Goal: Task Accomplishment & Management: Use online tool/utility

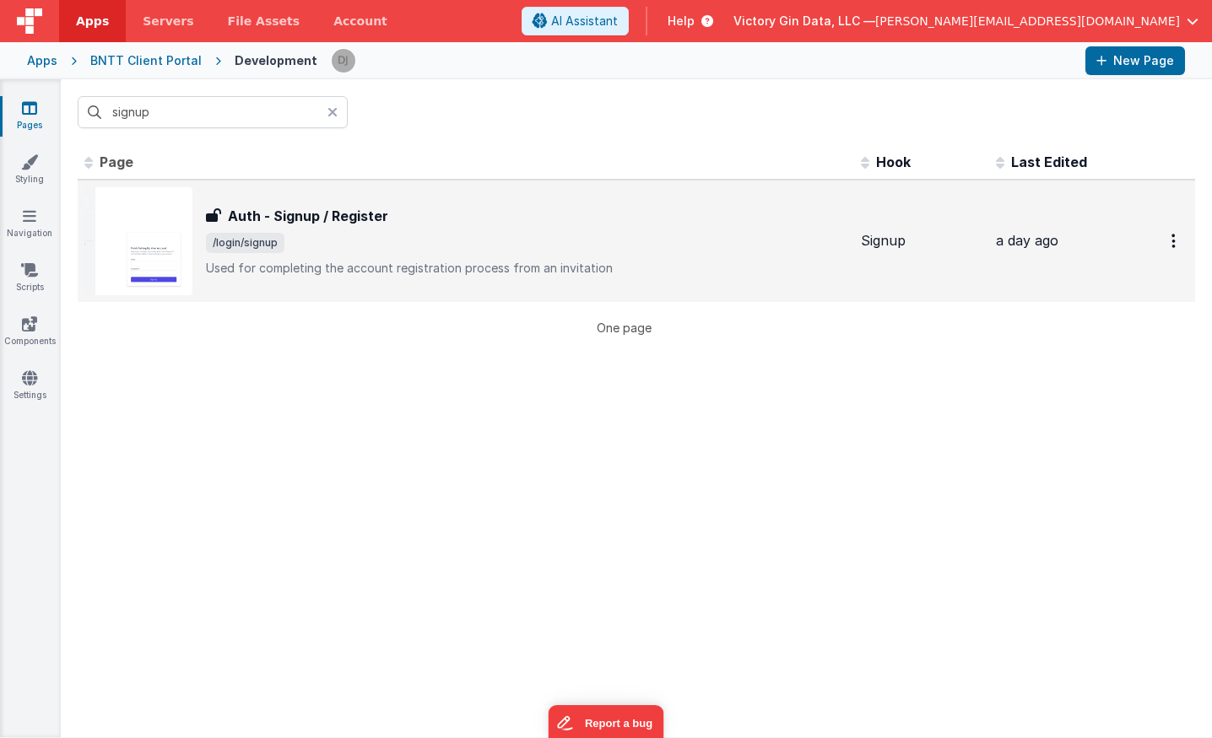
click at [255, 250] on span "/login/signup" at bounding box center [245, 243] width 78 height 20
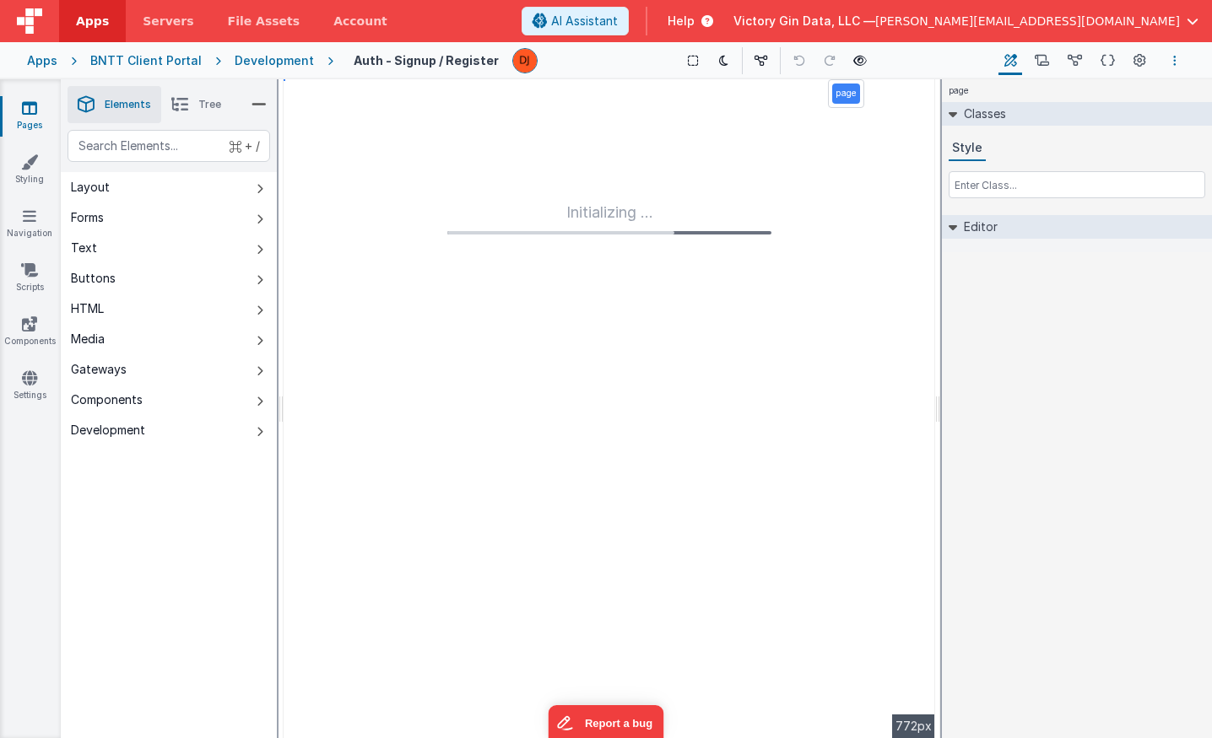
click at [1174, 57] on icon "Options" at bounding box center [1174, 61] width 3 height 12
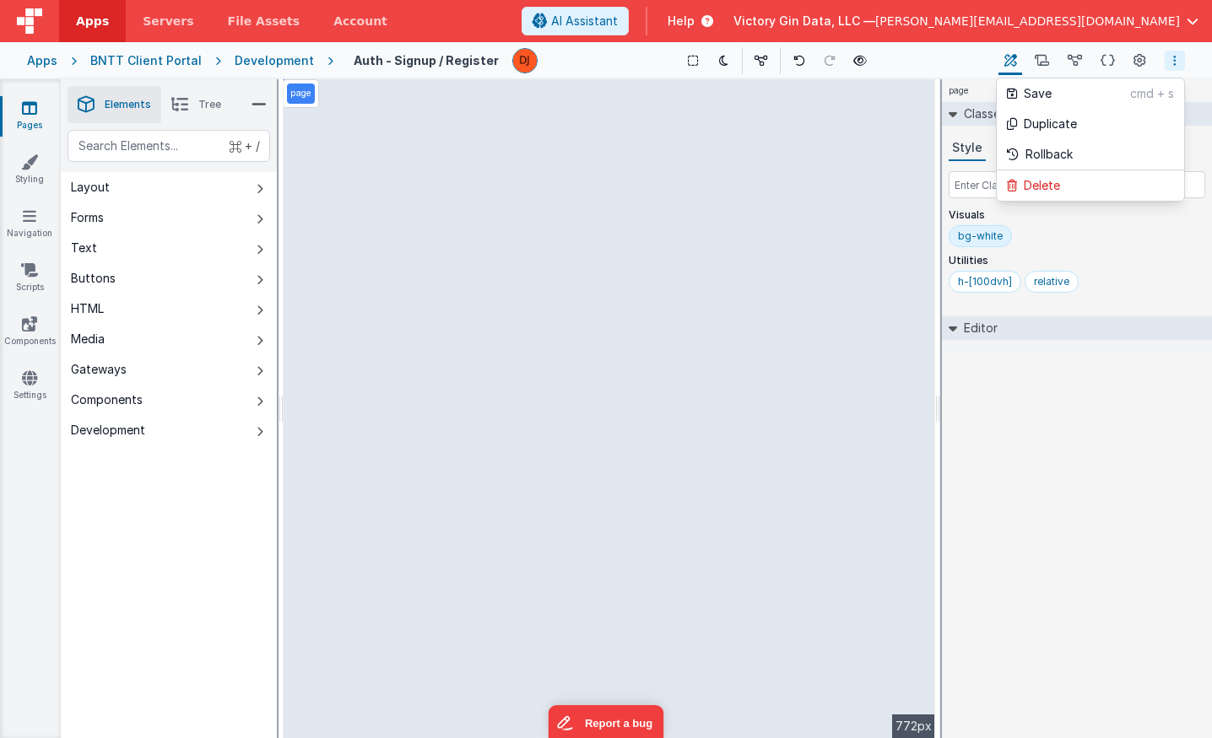
click at [1132, 54] on button at bounding box center [606, 369] width 1212 height 738
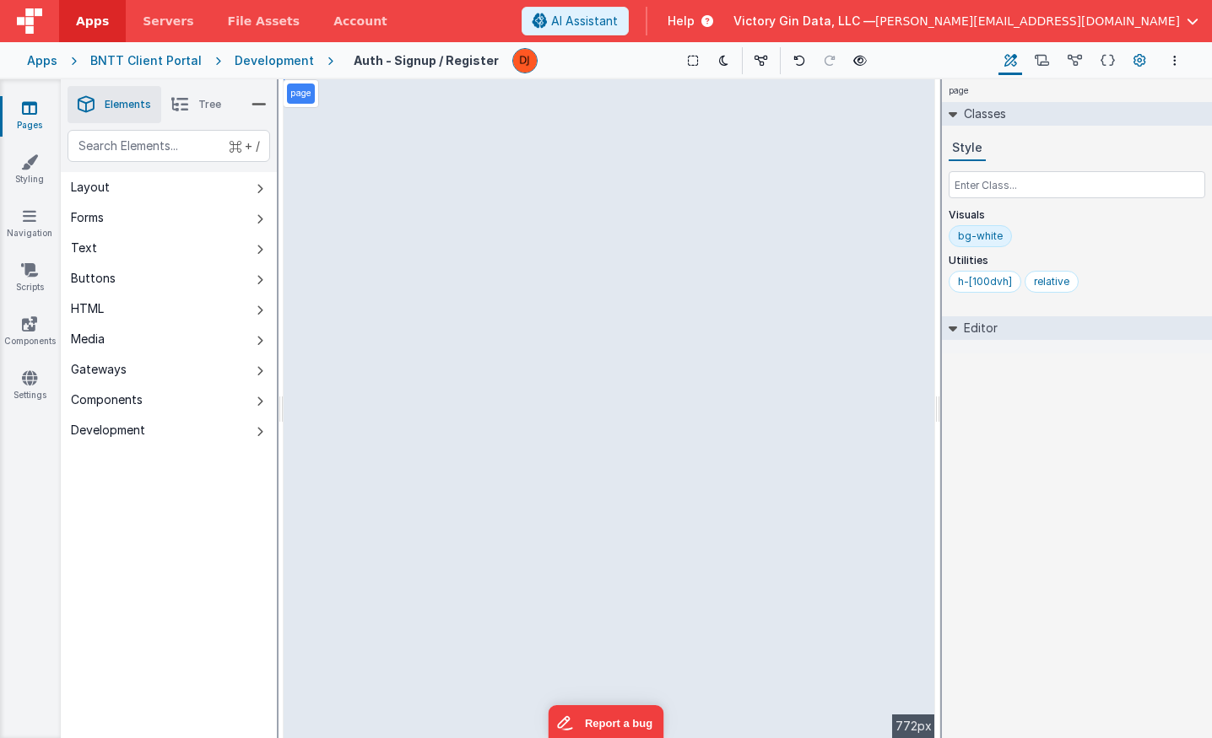
click at [1136, 56] on icon at bounding box center [1139, 61] width 13 height 18
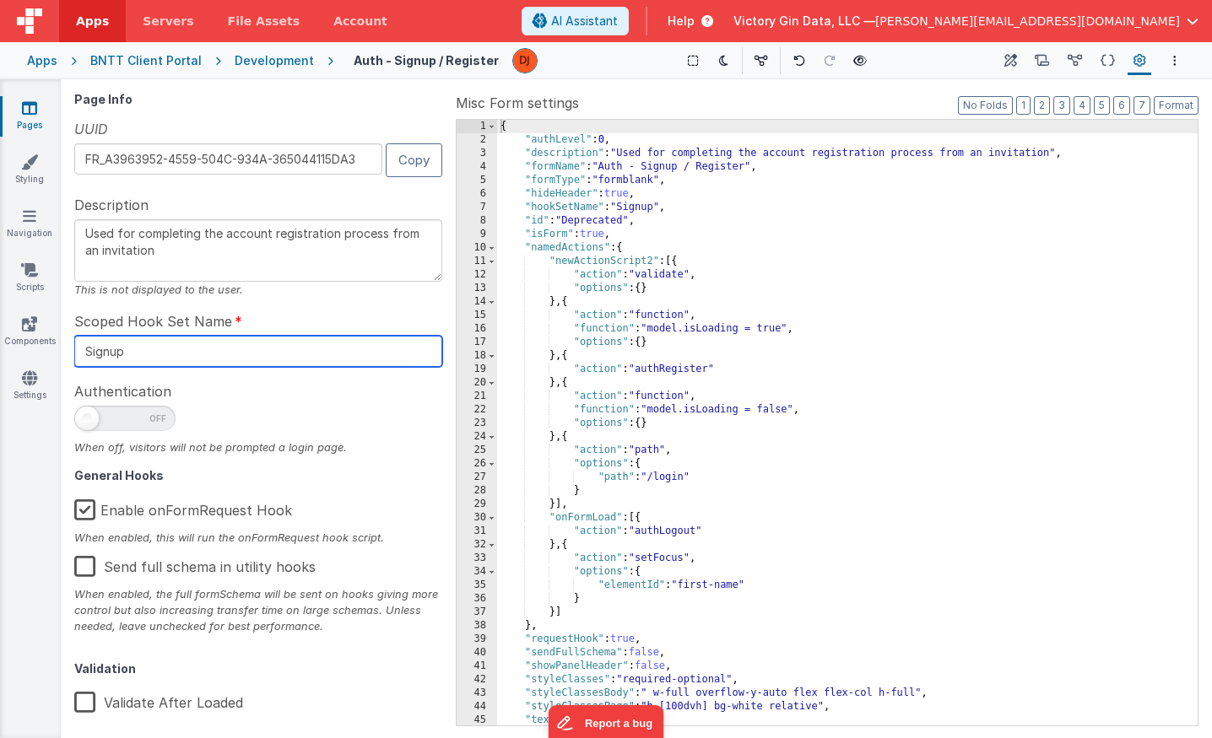
click at [133, 350] on input "Signup" at bounding box center [258, 351] width 368 height 31
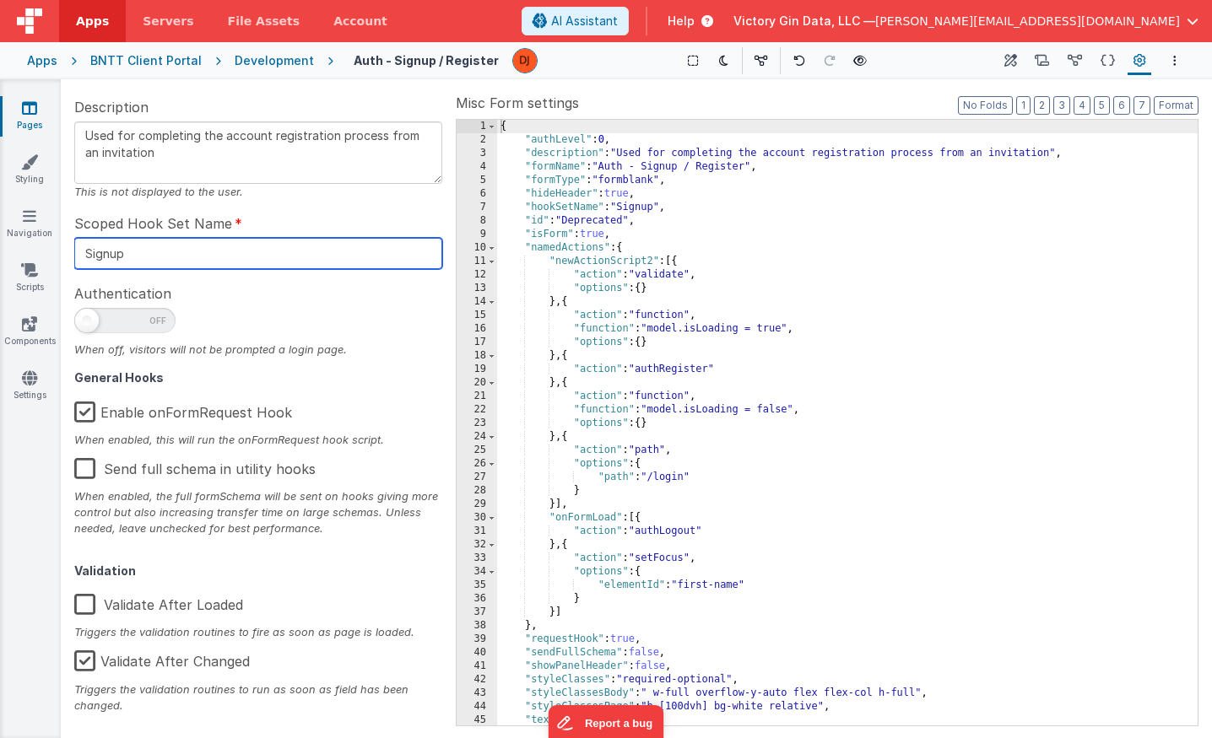
scroll to position [97, 0]
click at [754, 446] on div "{ "authLevel" : 0 , "description" : "Used for completing the account registrati…" at bounding box center [847, 436] width 700 height 633
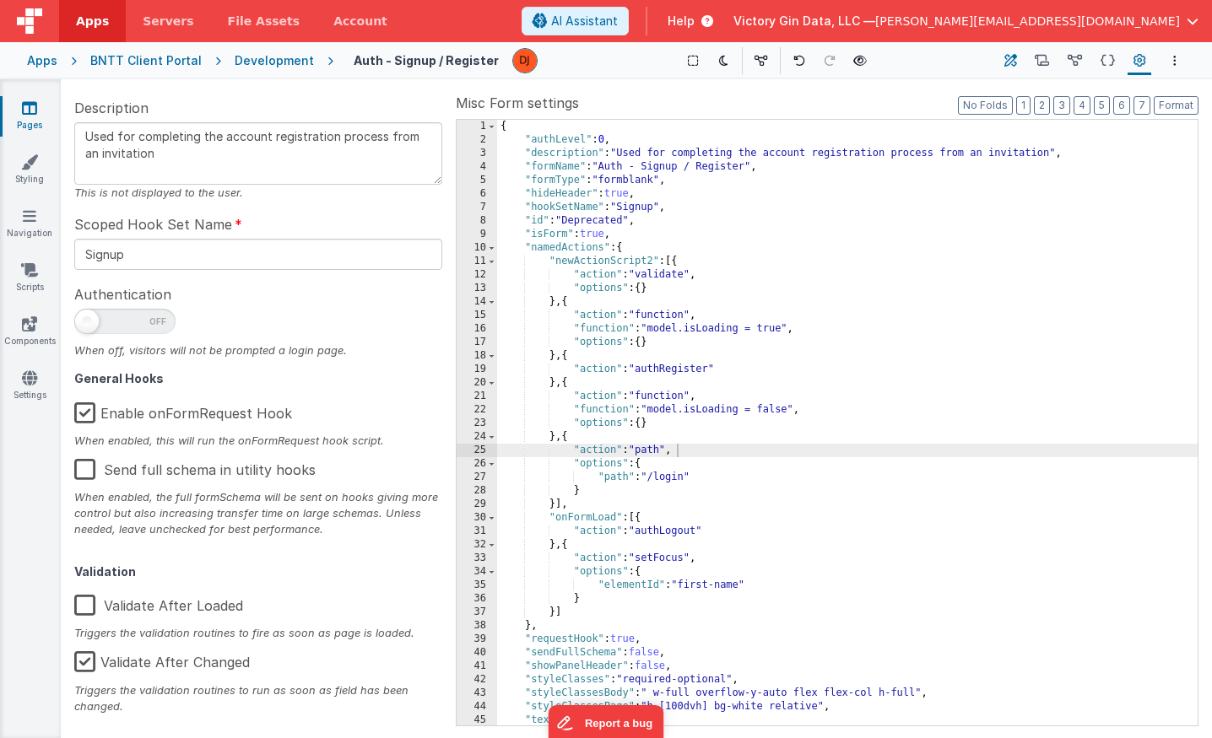
click at [1011, 59] on icon at bounding box center [1010, 61] width 13 height 18
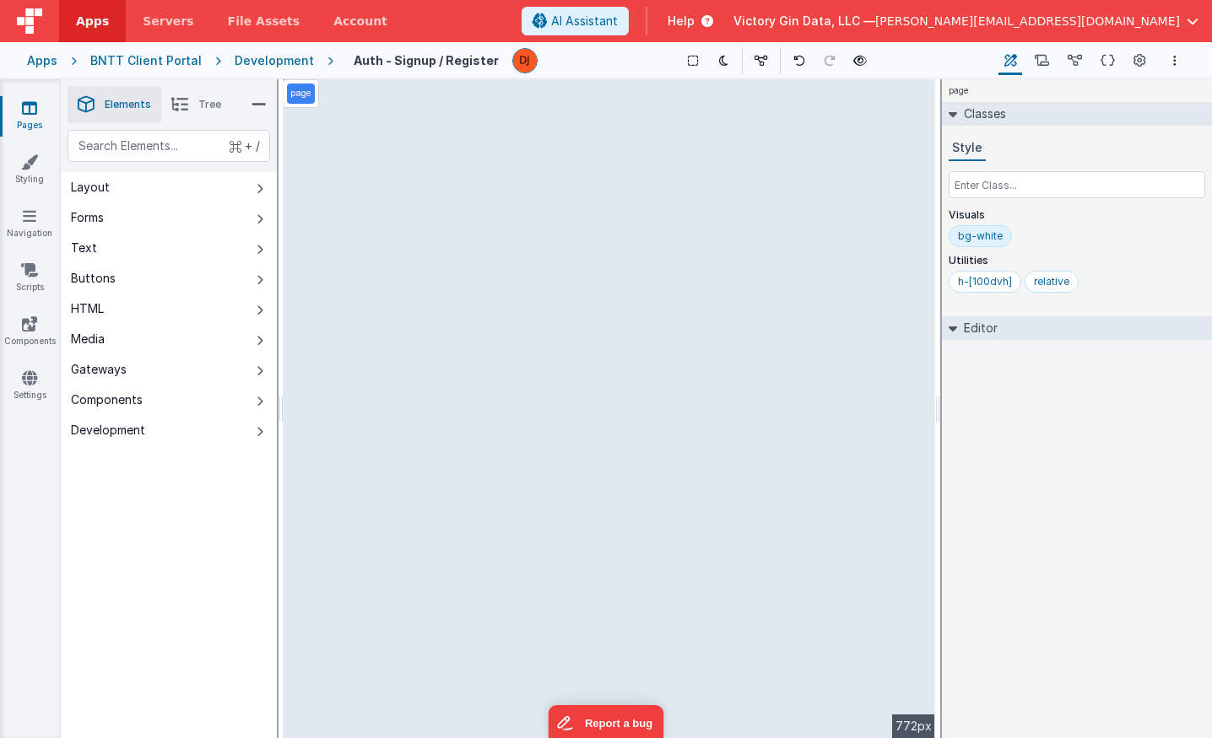
select select "email"
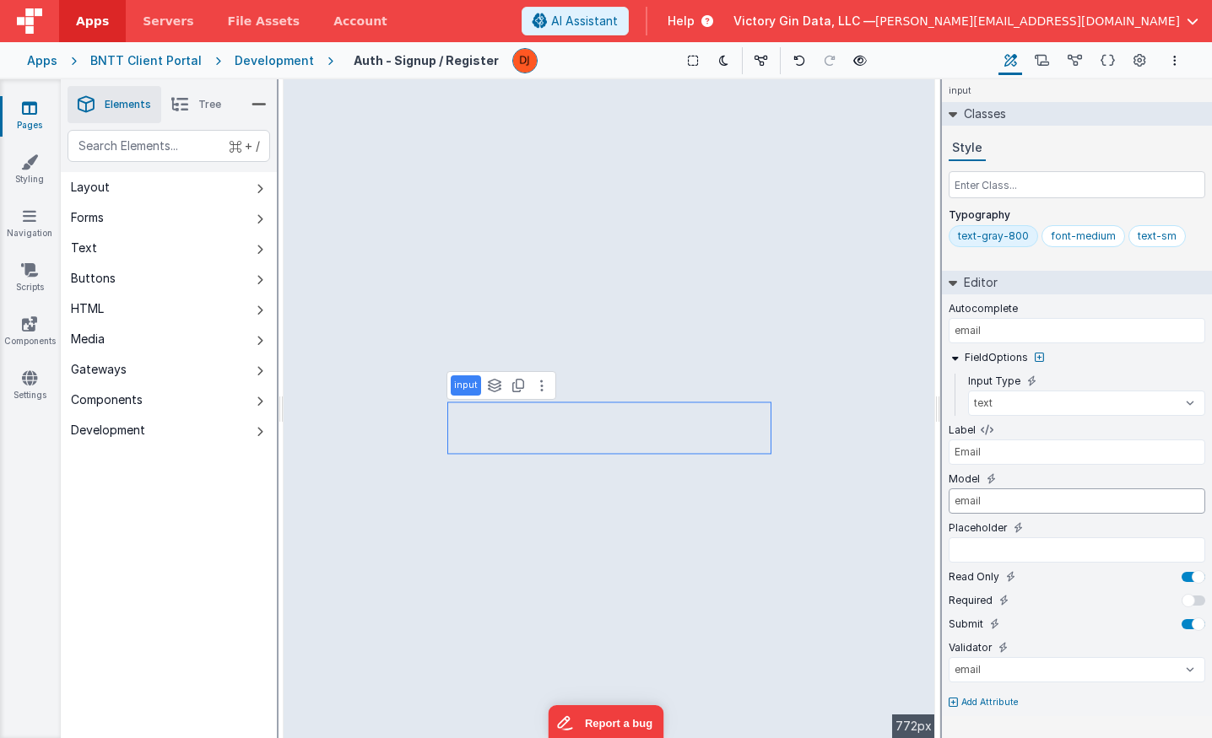
click at [955, 509] on input "email" at bounding box center [1077, 501] width 257 height 25
click at [953, 500] on input "email" at bounding box center [1077, 501] width 257 height 25
click at [1171, 56] on button "Options" at bounding box center [1175, 61] width 20 height 20
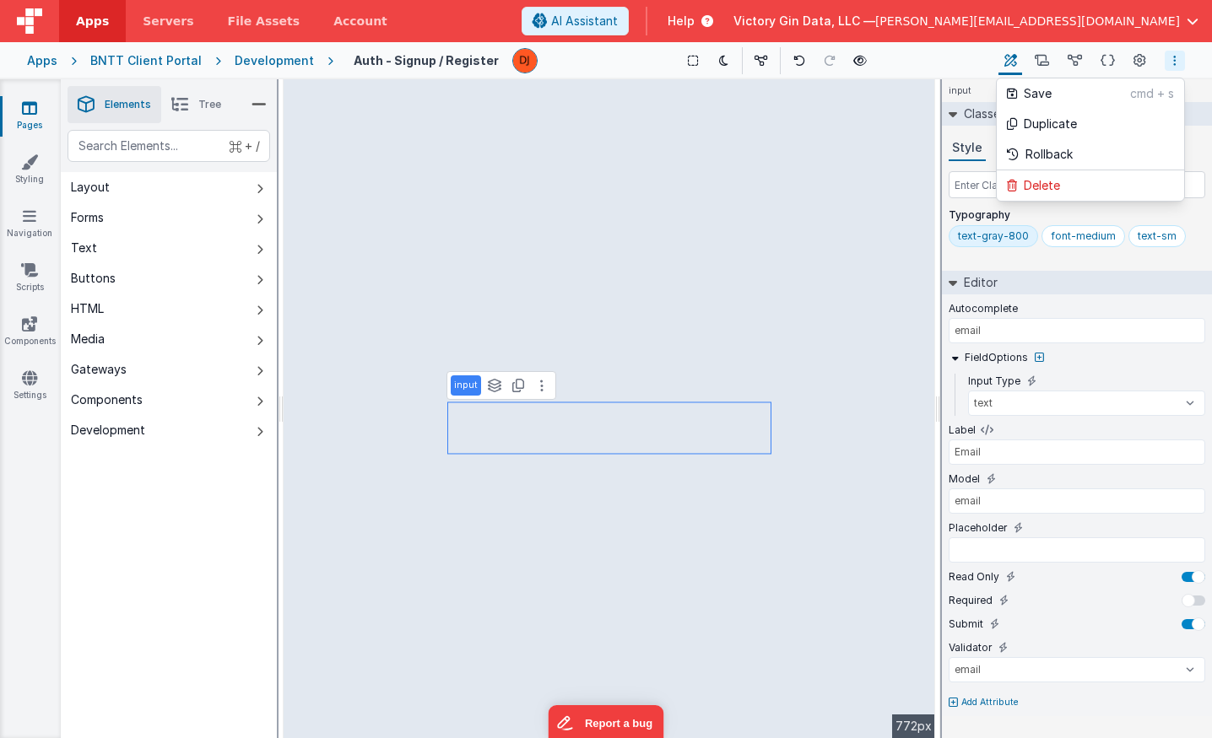
click at [1171, 56] on button at bounding box center [606, 369] width 1212 height 738
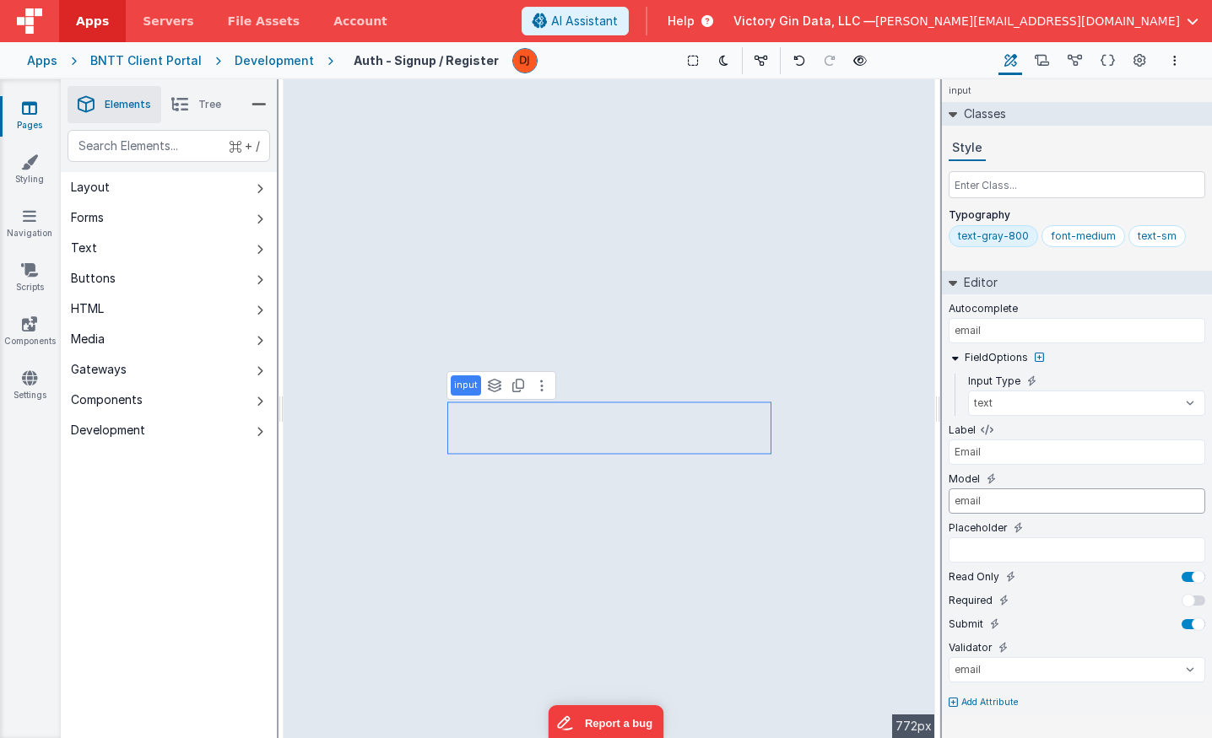
click at [981, 504] on input "email" at bounding box center [1077, 501] width 257 height 25
type input "[DOMAIN_NAME]"
type input "password"
select select "string"
select select "password"
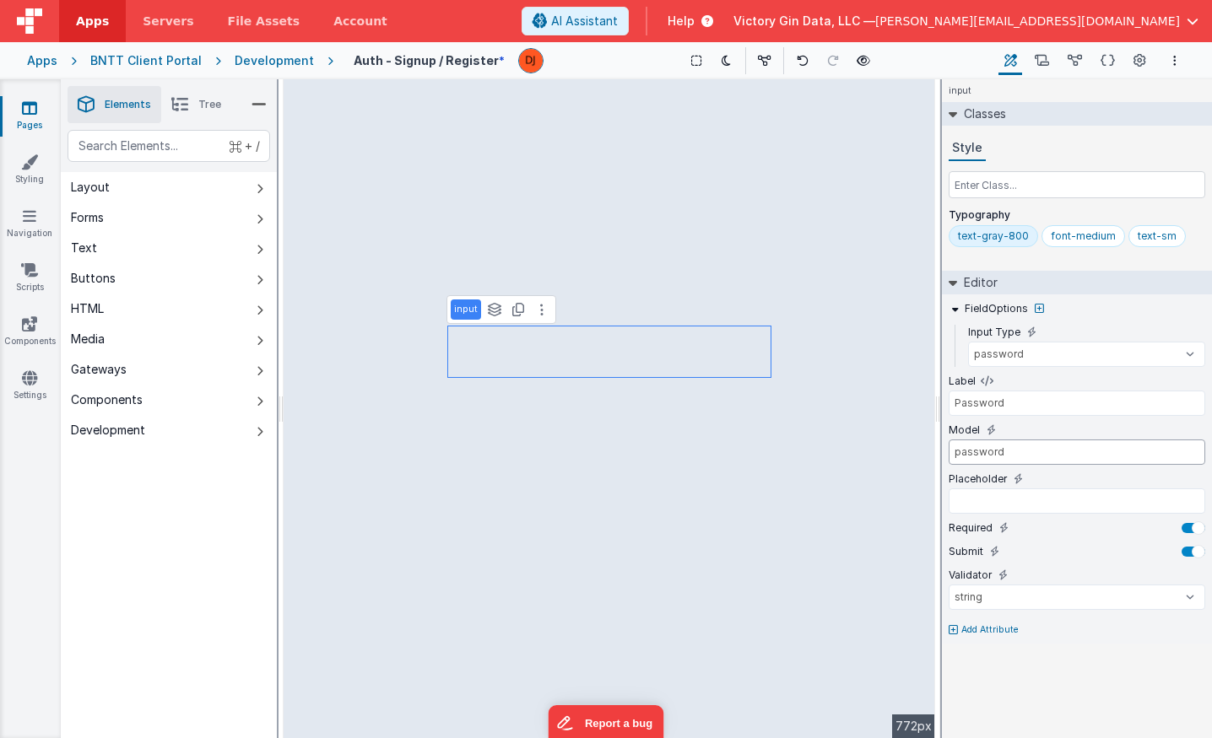
click at [978, 455] on input "password" at bounding box center [1077, 452] width 257 height 25
type input "Email"
type input "[DOMAIN_NAME]"
select select "email"
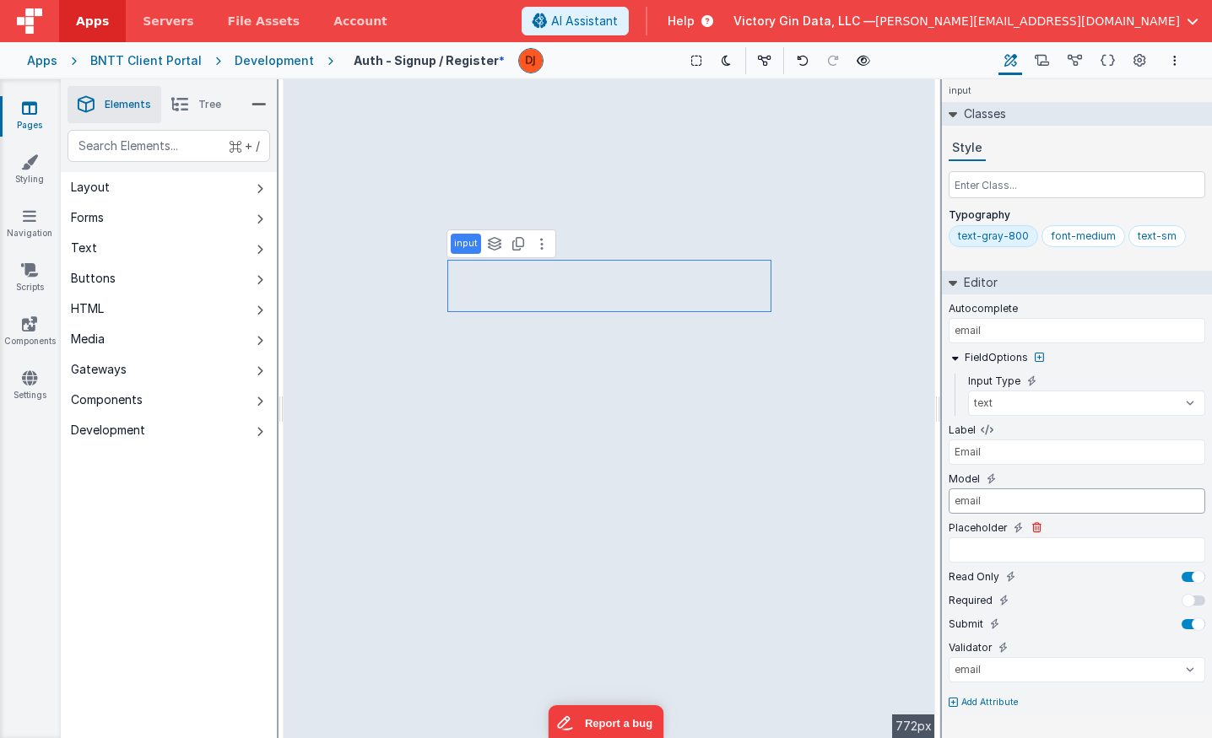
type input "email"
type input "password"
select select "string"
select select "password"
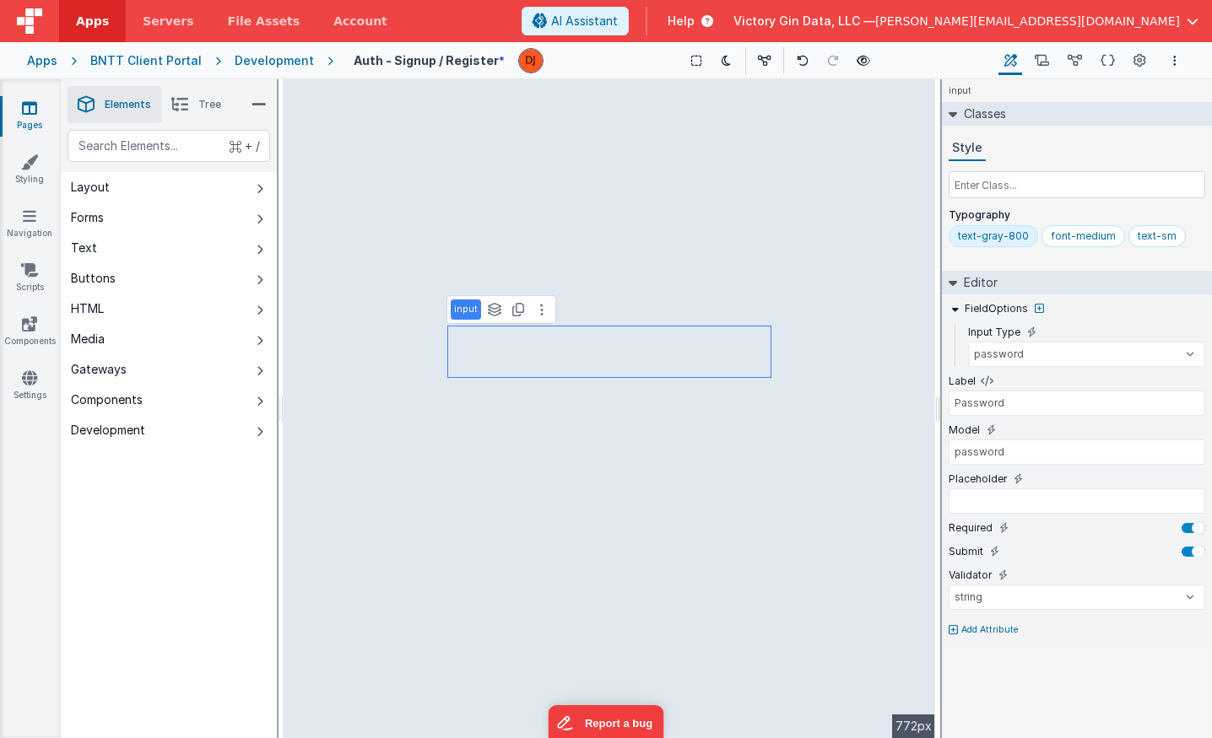
type input "Email"
type input "email"
select select "email"
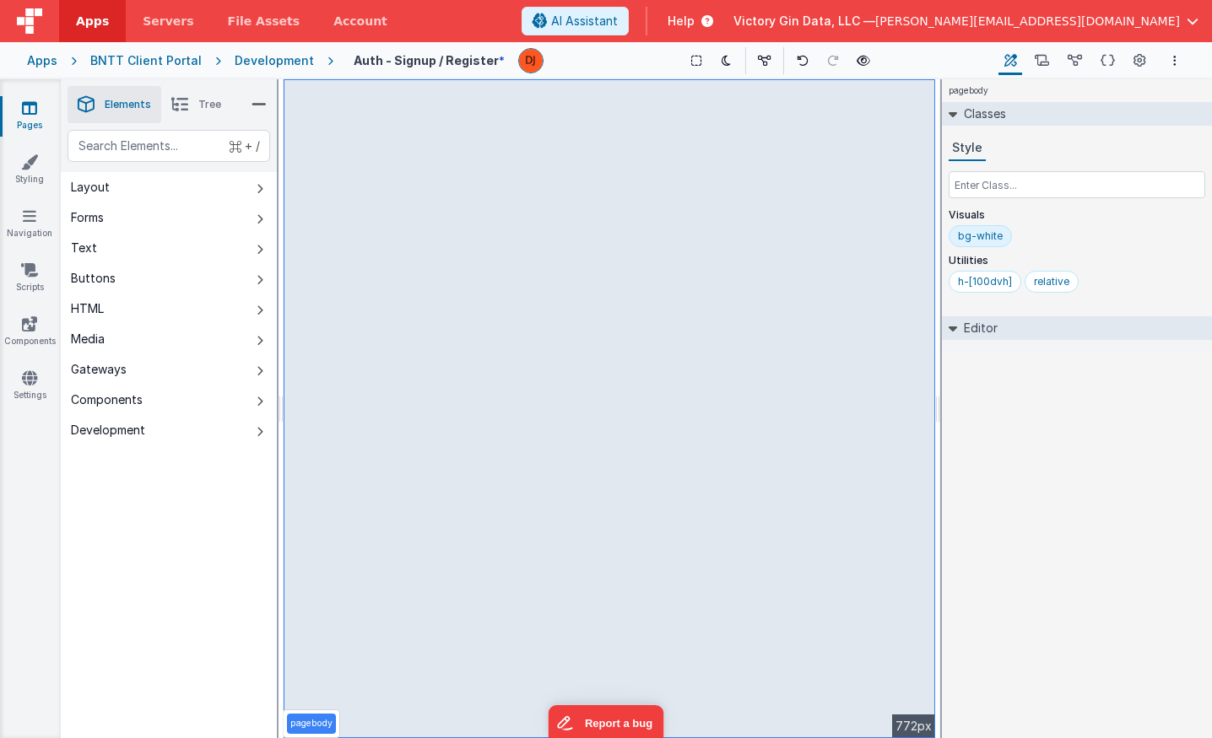
click at [41, 120] on link "Pages" at bounding box center [29, 117] width 61 height 34
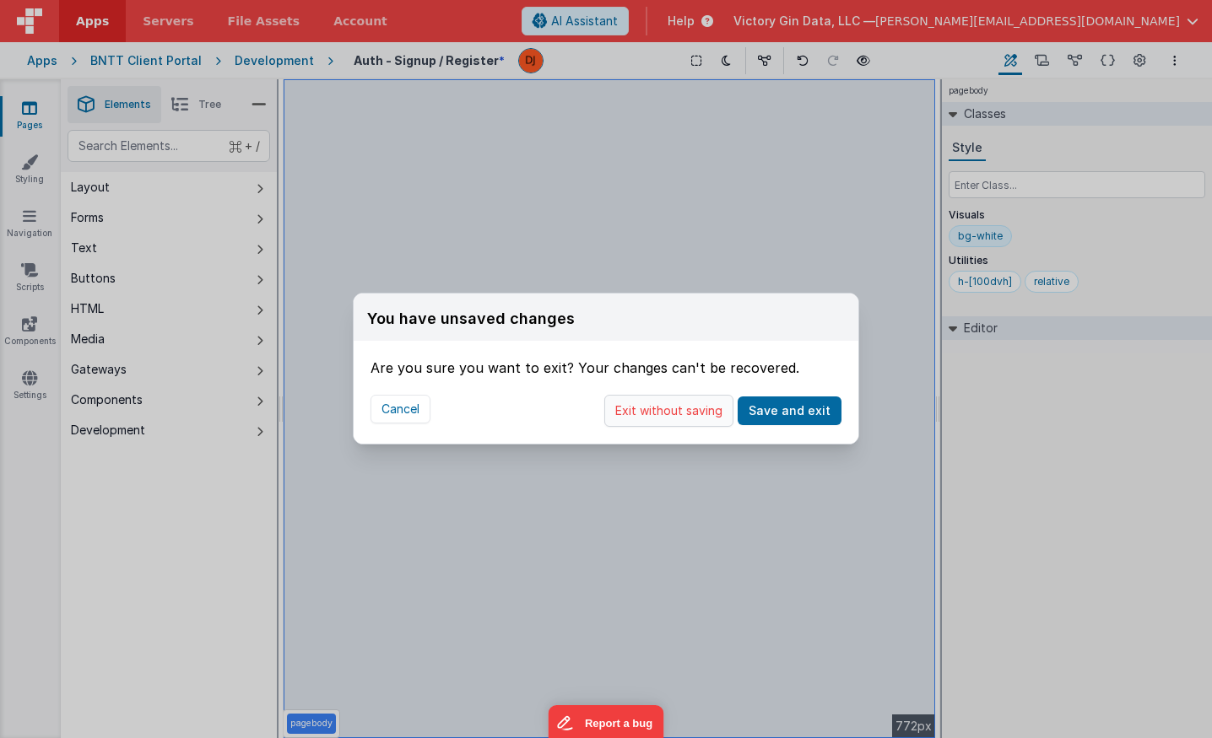
click at [662, 409] on button "Exit without saving" at bounding box center [668, 411] width 129 height 32
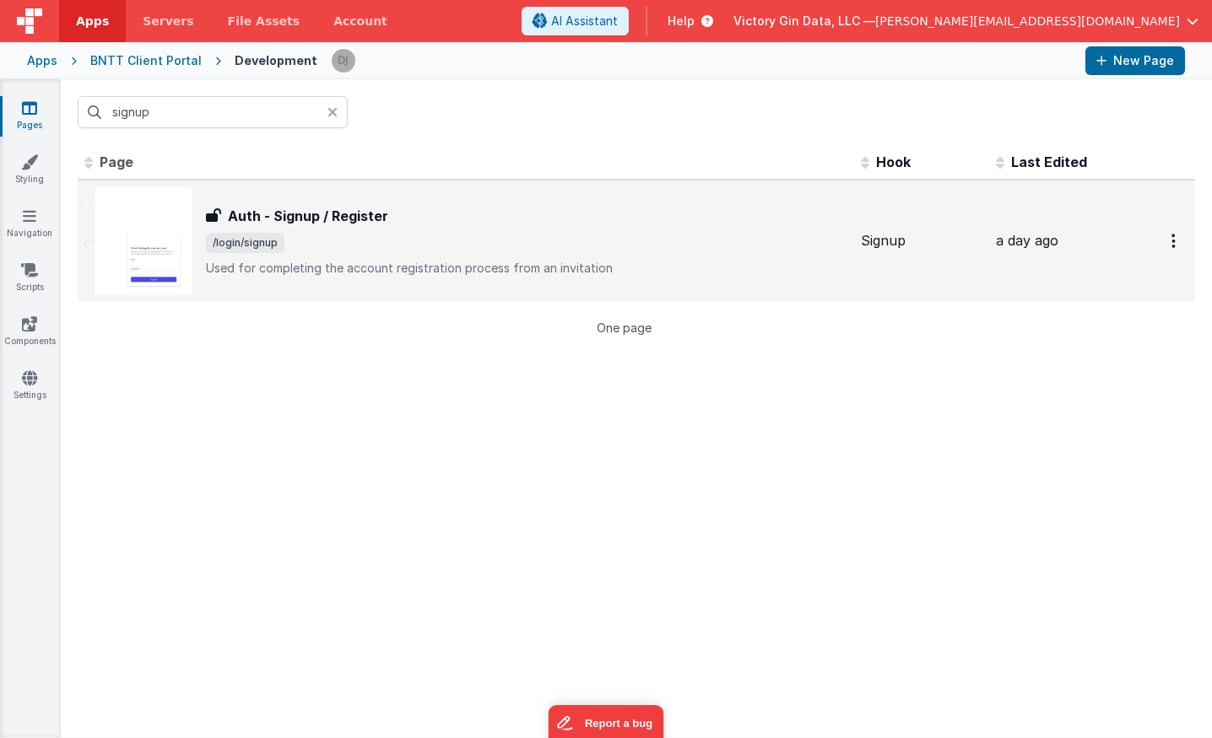
click at [280, 257] on div "Auth - Signup / Register Auth - Signup / Register /login/signup Used for comple…" at bounding box center [526, 241] width 641 height 71
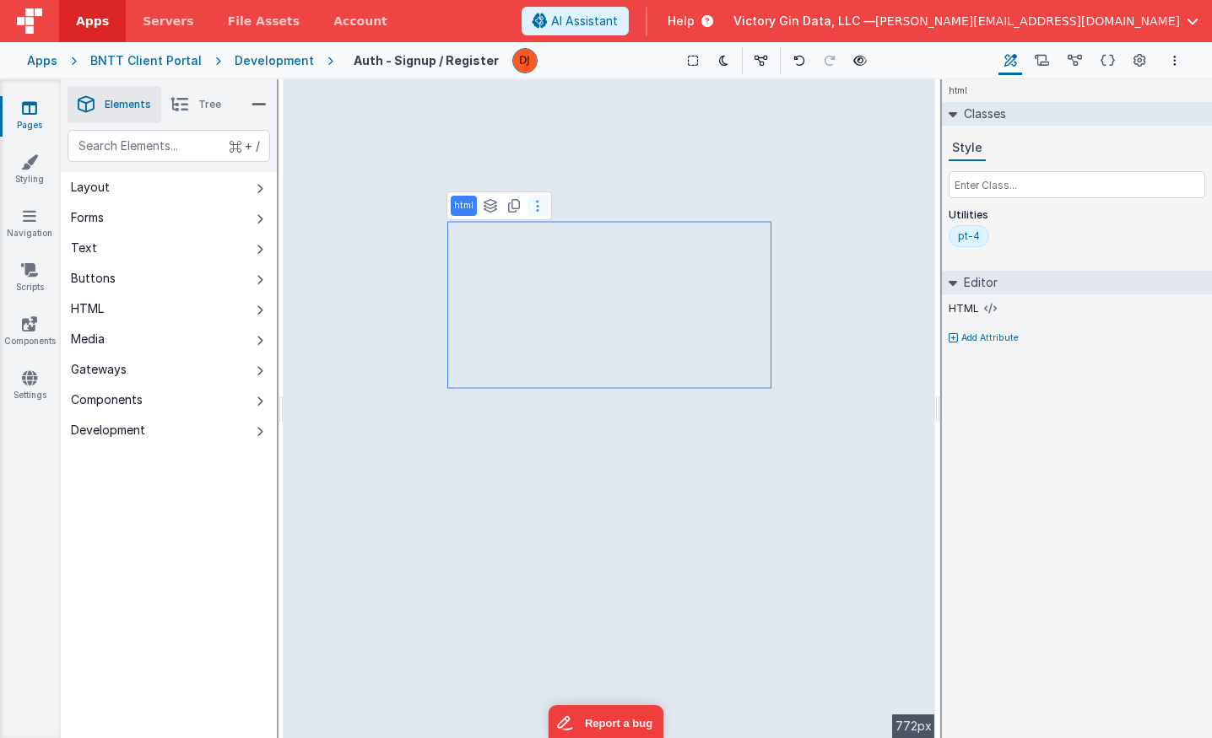
click at [528, 204] on button at bounding box center [537, 206] width 20 height 20
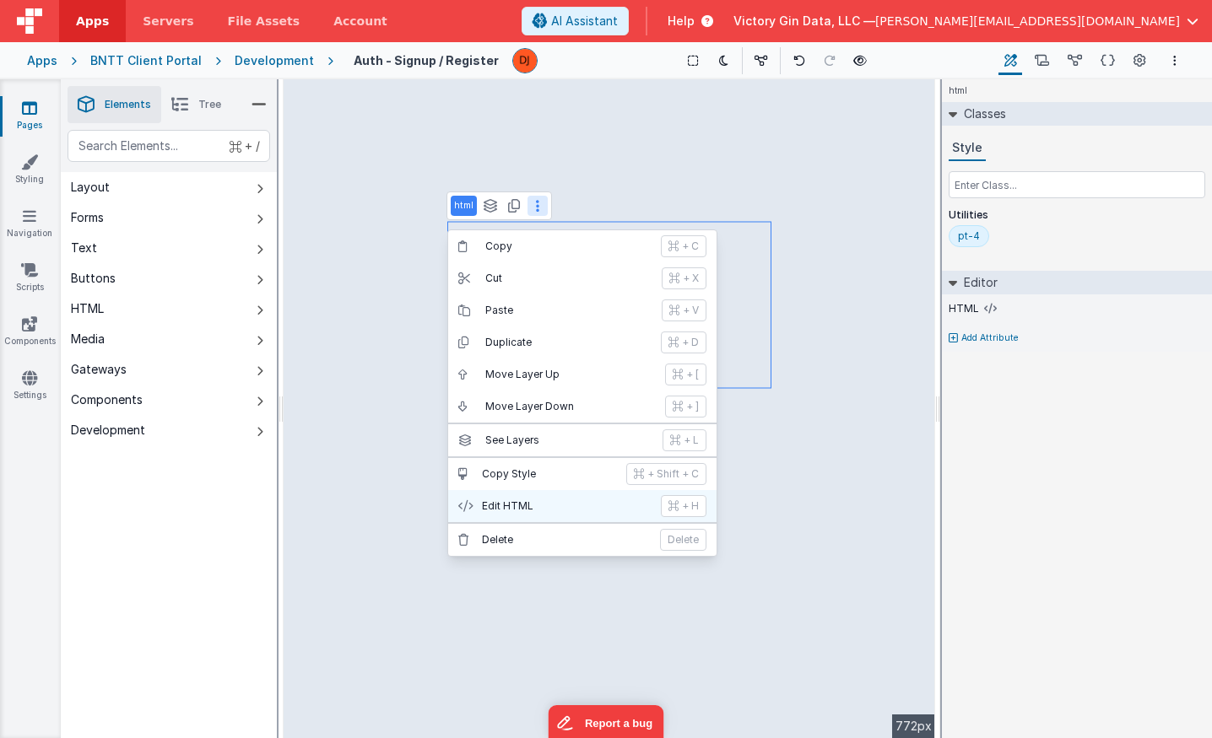
click at [568, 500] on p "Edit HTML" at bounding box center [566, 507] width 169 height 14
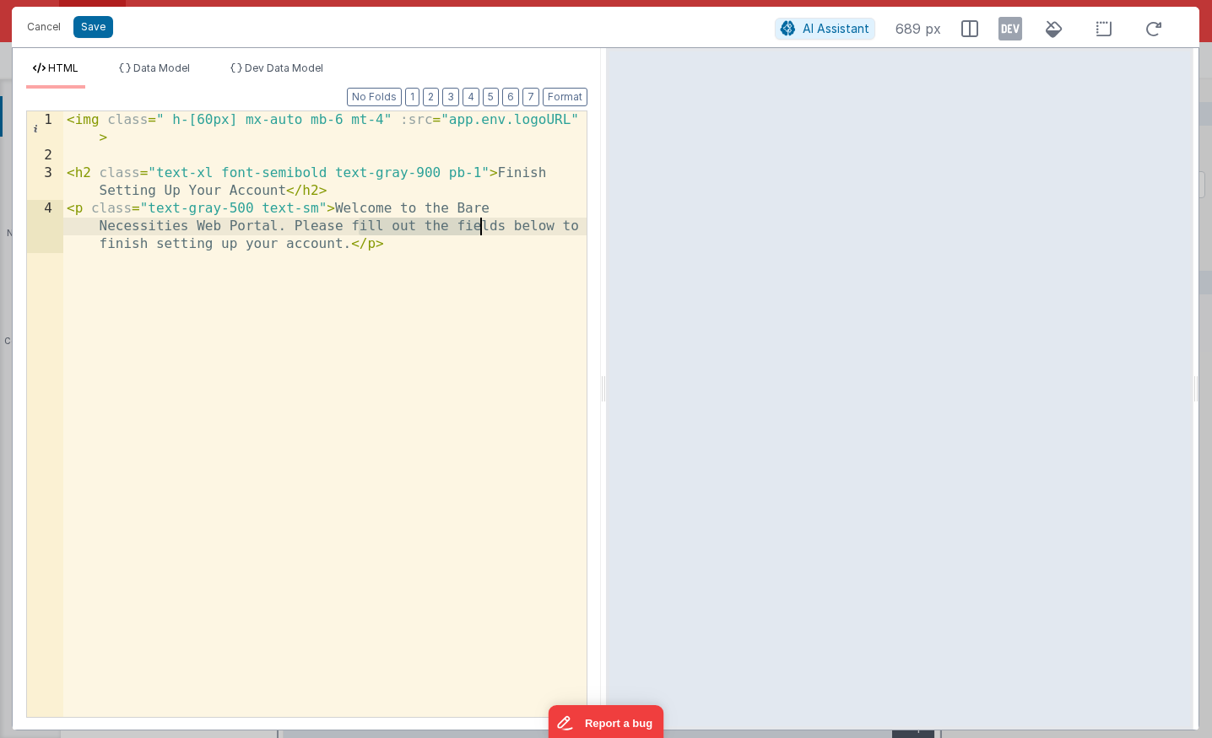
drag, startPoint x: 354, startPoint y: 226, endPoint x: 478, endPoint y: 233, distance: 123.4
click at [478, 233] on div "< img class = " h-[60px] mx-auto mb-6 mt-4" :src = "app.env.logoURL" > < h2 cla…" at bounding box center [324, 458] width 523 height 695
click at [300, 228] on div "< img class = " h-[60px] mx-auto mb-6 mt-4" :src = "app.env.logoURL" > < h2 cla…" at bounding box center [324, 458] width 523 height 695
drag, startPoint x: 352, startPoint y: 225, endPoint x: 555, endPoint y: 230, distance: 203.4
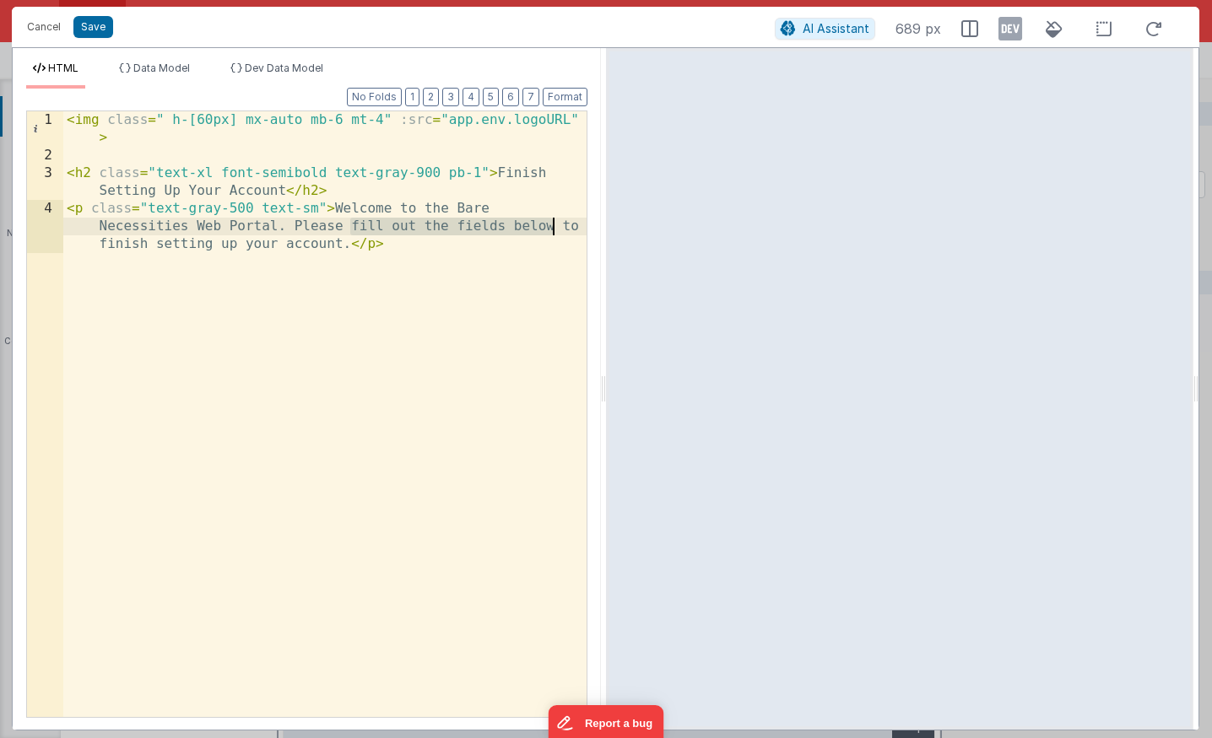
click at [555, 230] on div "< img class = " h-[60px] mx-auto mb-6 mt-4" :src = "app.env.logoURL" > < h2 cla…" at bounding box center [324, 458] width 523 height 695
click at [454, 264] on div "< img class = " h-[60px] mx-auto mb-6 mt-4" :src = "app.env.logoURL" > < h2 cla…" at bounding box center [324, 458] width 523 height 695
click at [84, 26] on button "Save" at bounding box center [93, 27] width 40 height 22
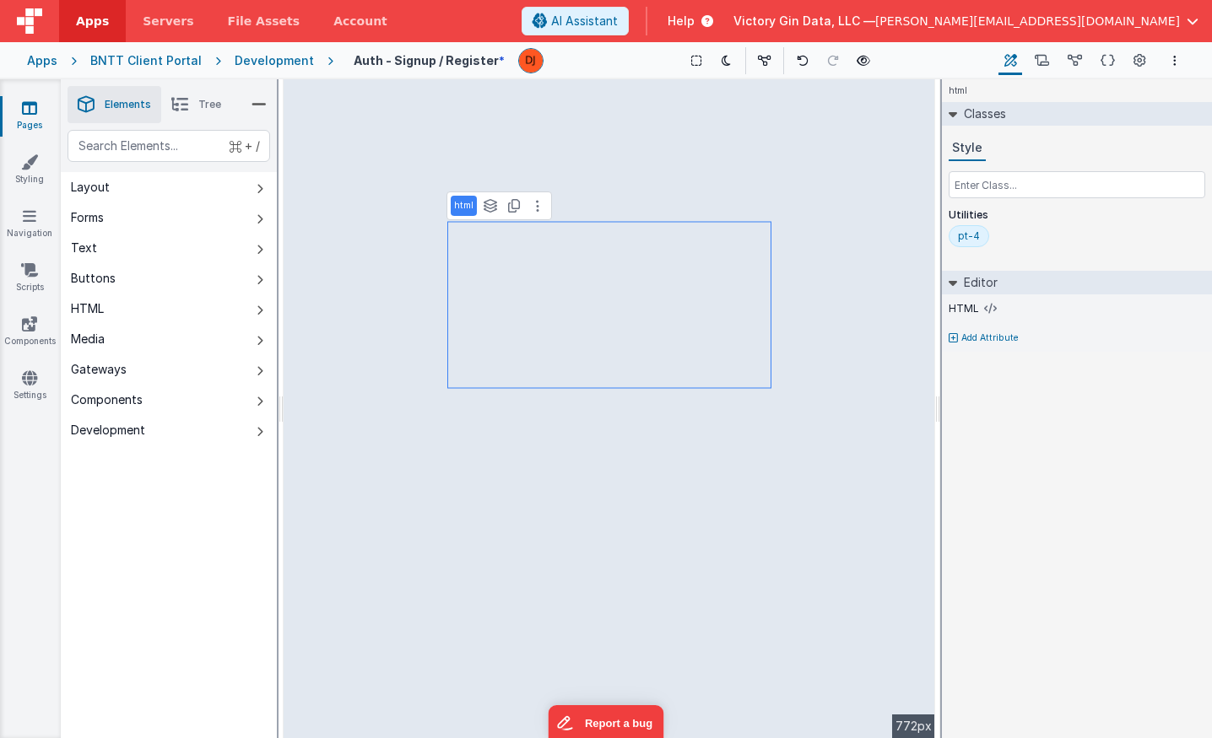
select select "email"
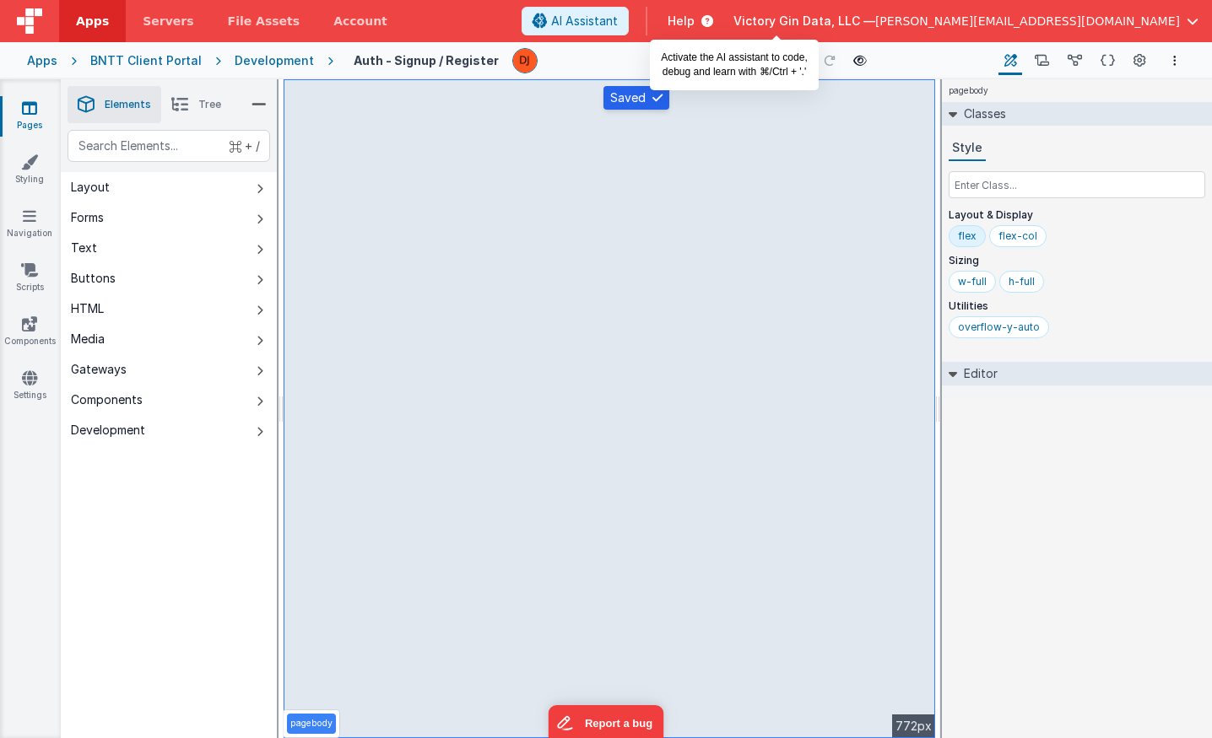
click at [618, 24] on span "AI Assistant" at bounding box center [584, 21] width 67 height 17
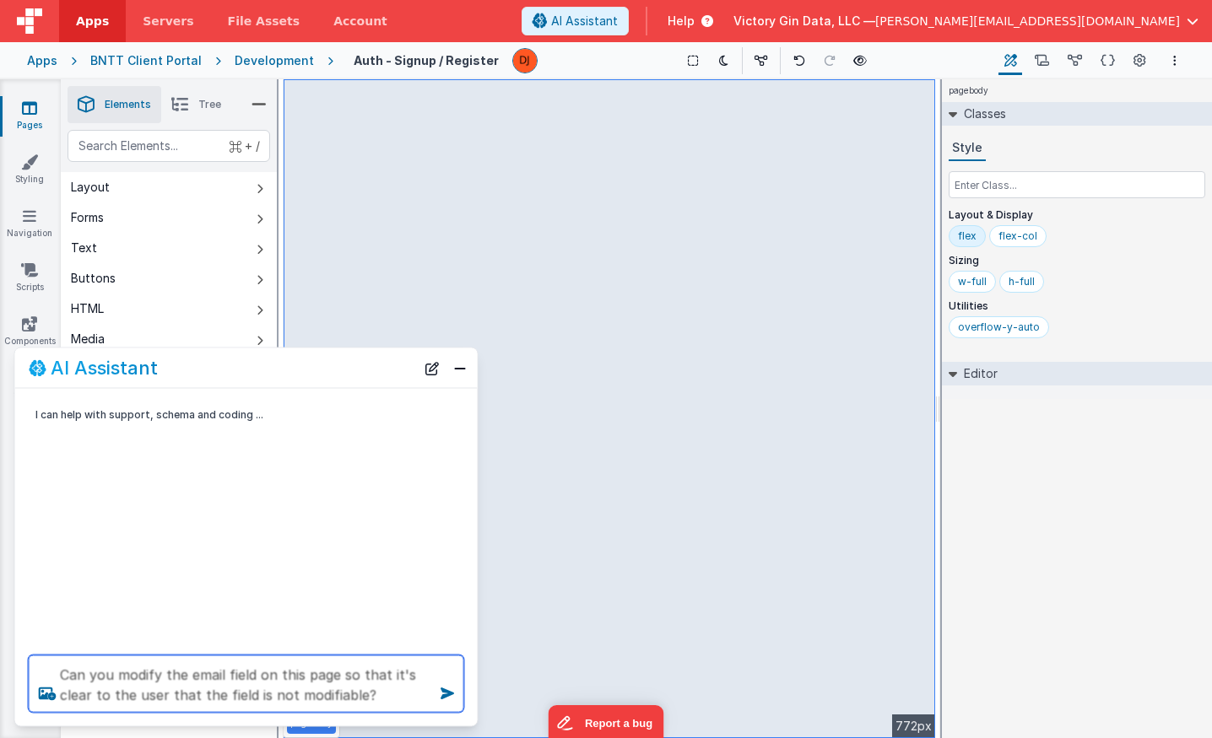
type textarea "Can you modify the email field on this page so that it's clear to the user that…"
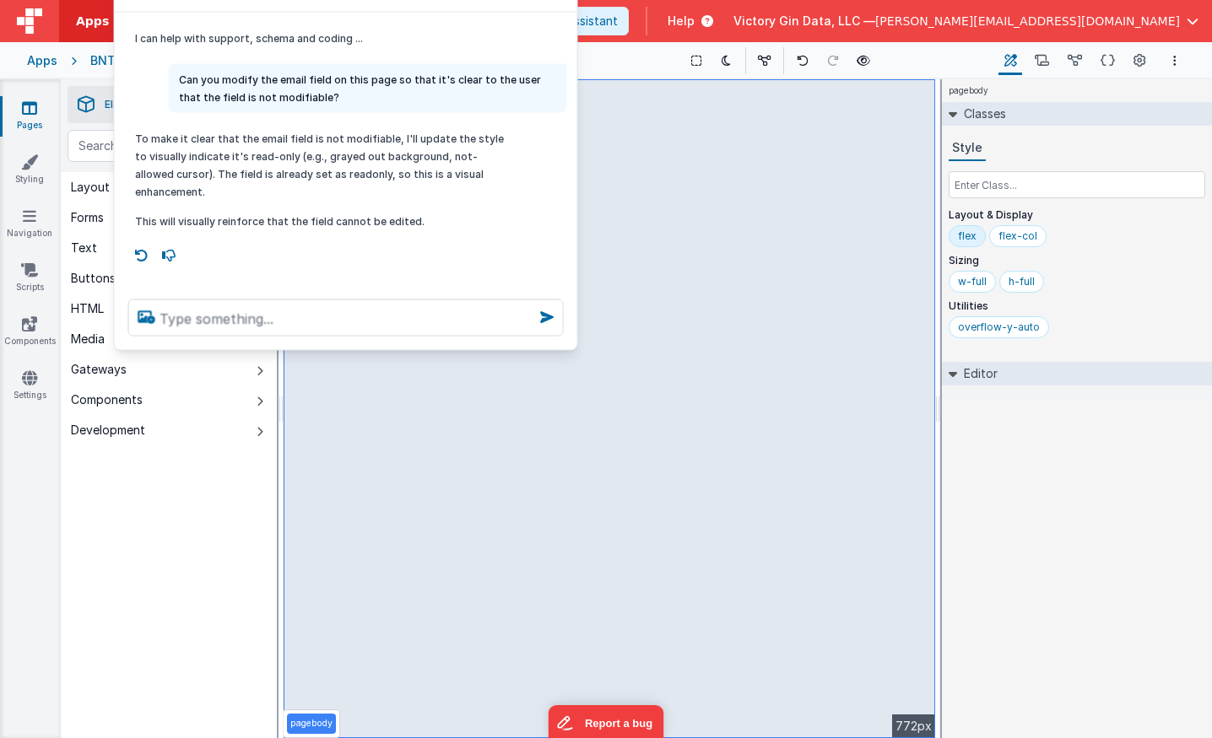
drag, startPoint x: 327, startPoint y: 368, endPoint x: 412, endPoint y: -21, distance: 398.1
click at [412, 0] on html "Apps Servers File Assets Account Some FUTURE Slot AI Assistant Help Victory Gin…" at bounding box center [606, 369] width 1212 height 738
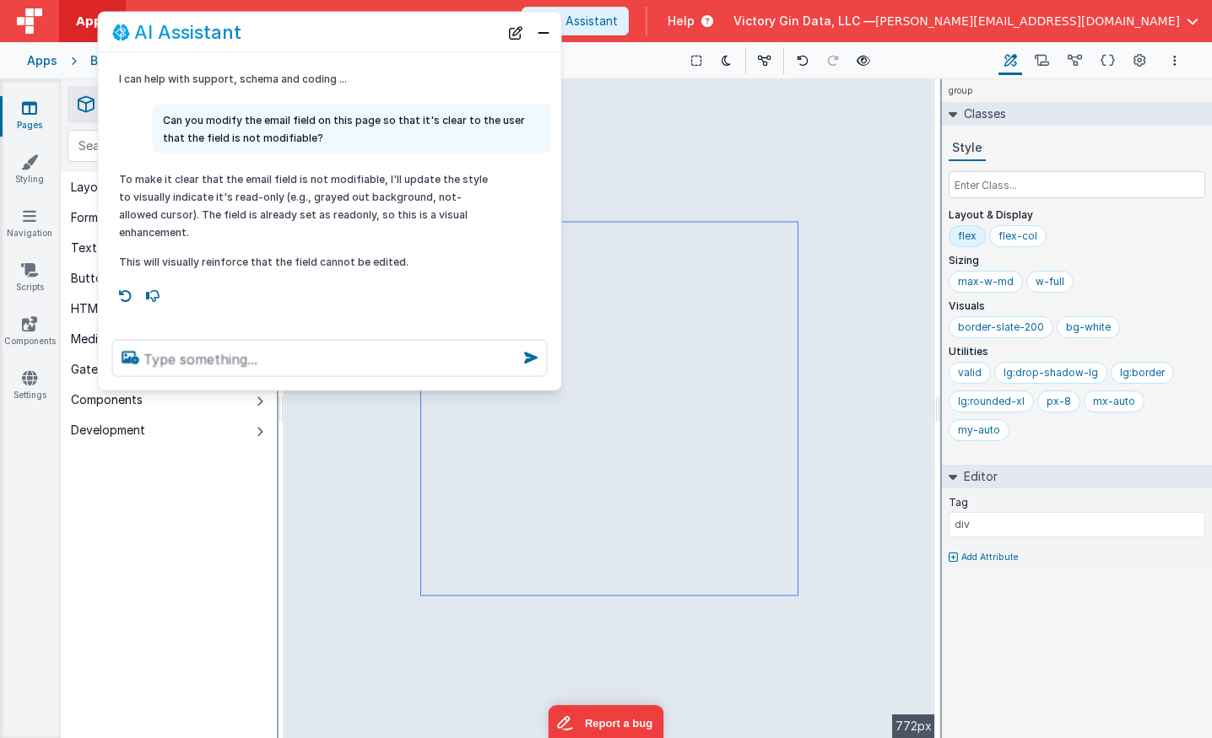
select select "email"
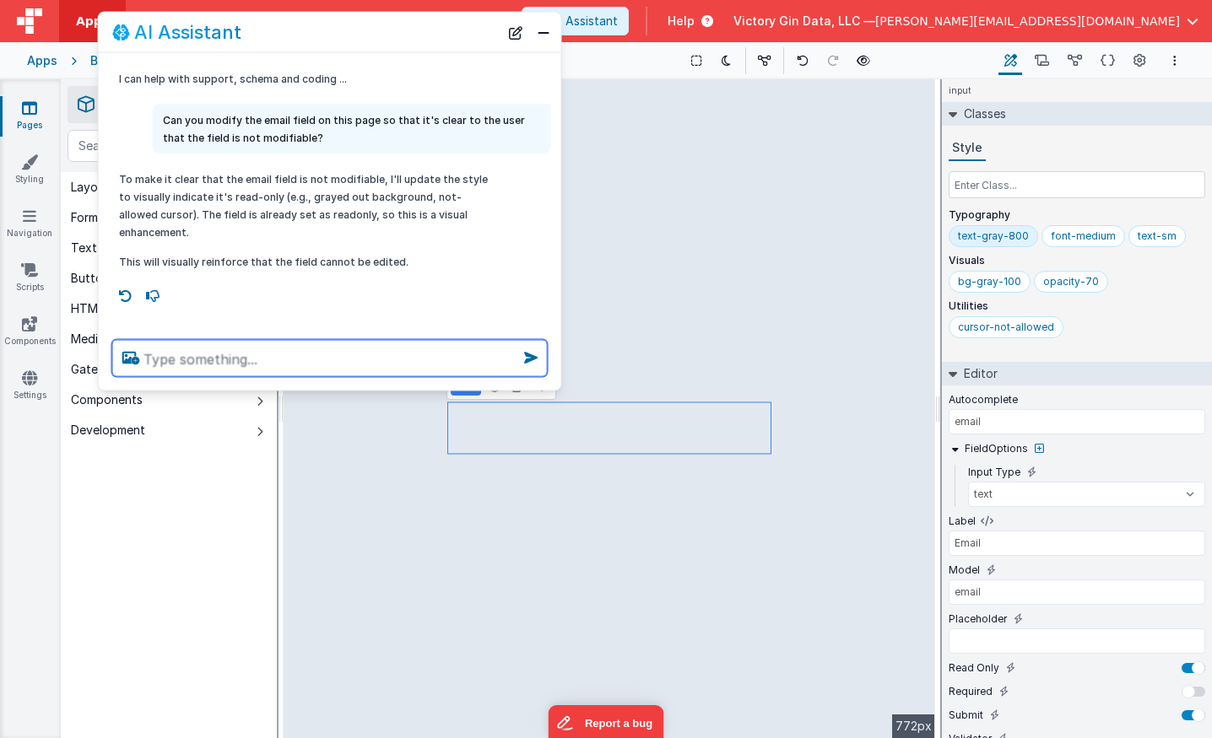
click at [262, 364] on textarea at bounding box center [329, 358] width 435 height 37
type textarea "Can you also grey out the"
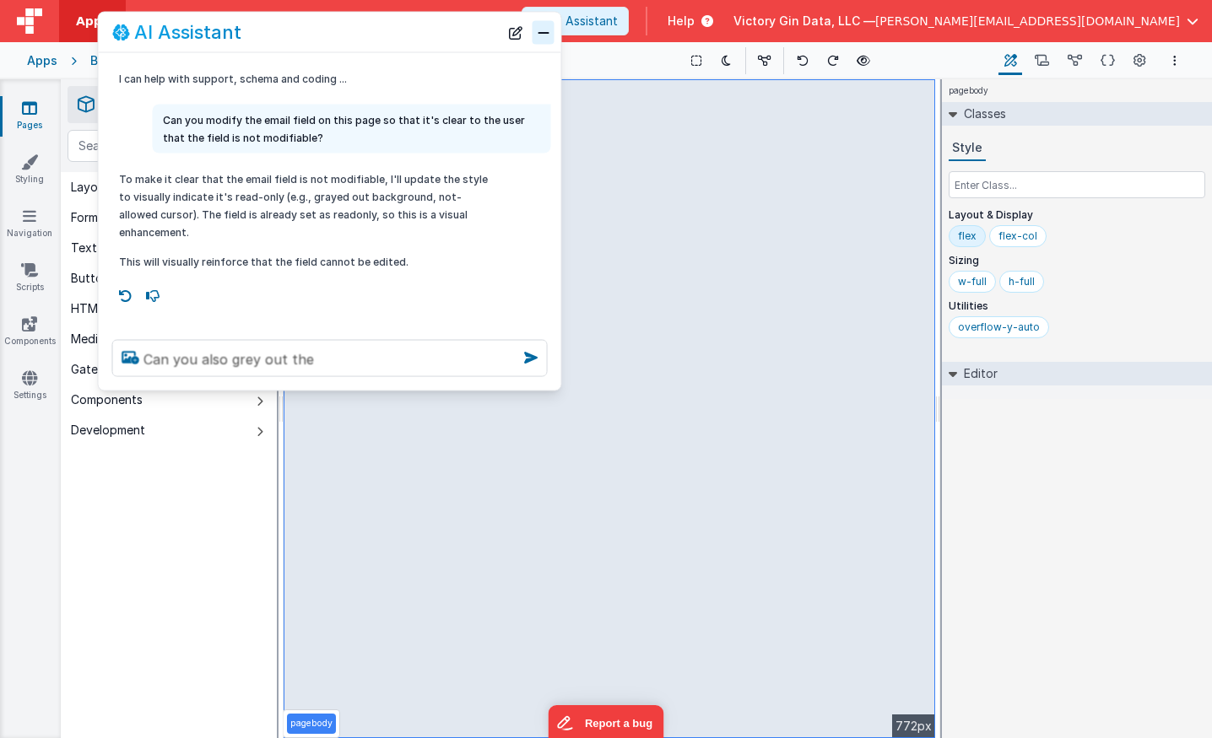
click at [545, 38] on button "Close" at bounding box center [543, 32] width 22 height 24
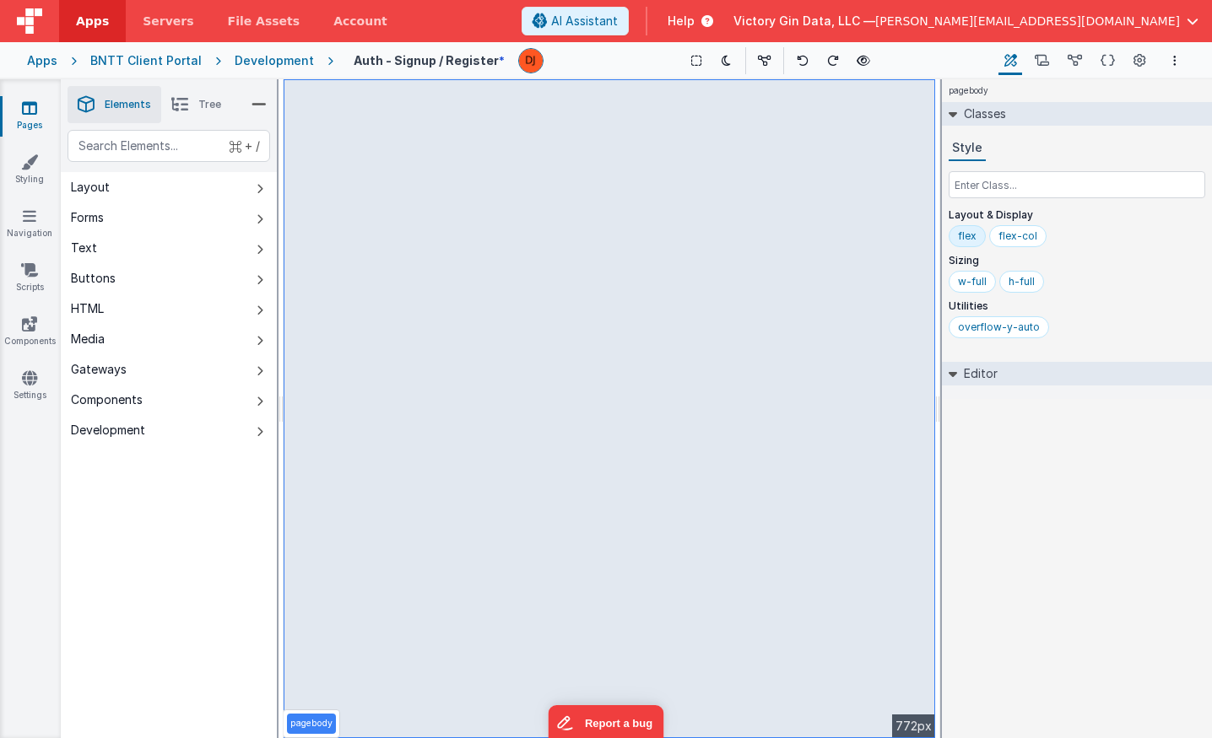
click at [30, 104] on icon at bounding box center [29, 108] width 15 height 17
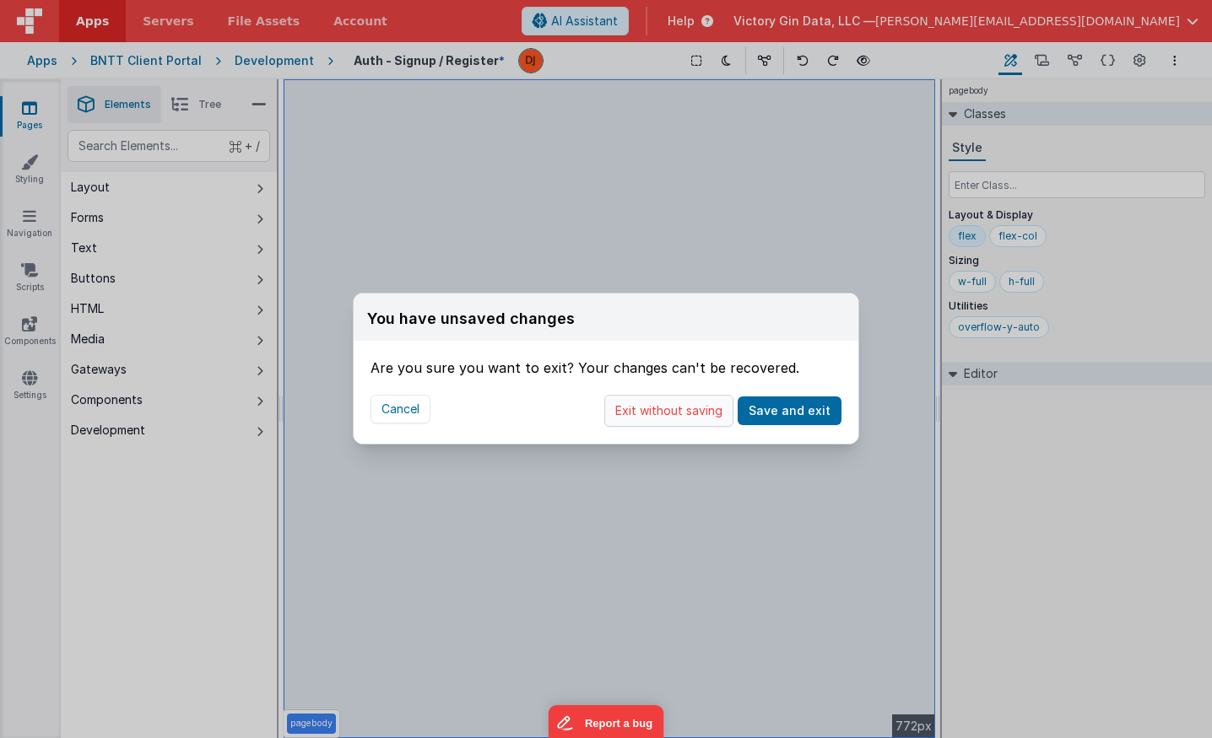
click at [643, 407] on button "Exit without saving" at bounding box center [668, 411] width 129 height 32
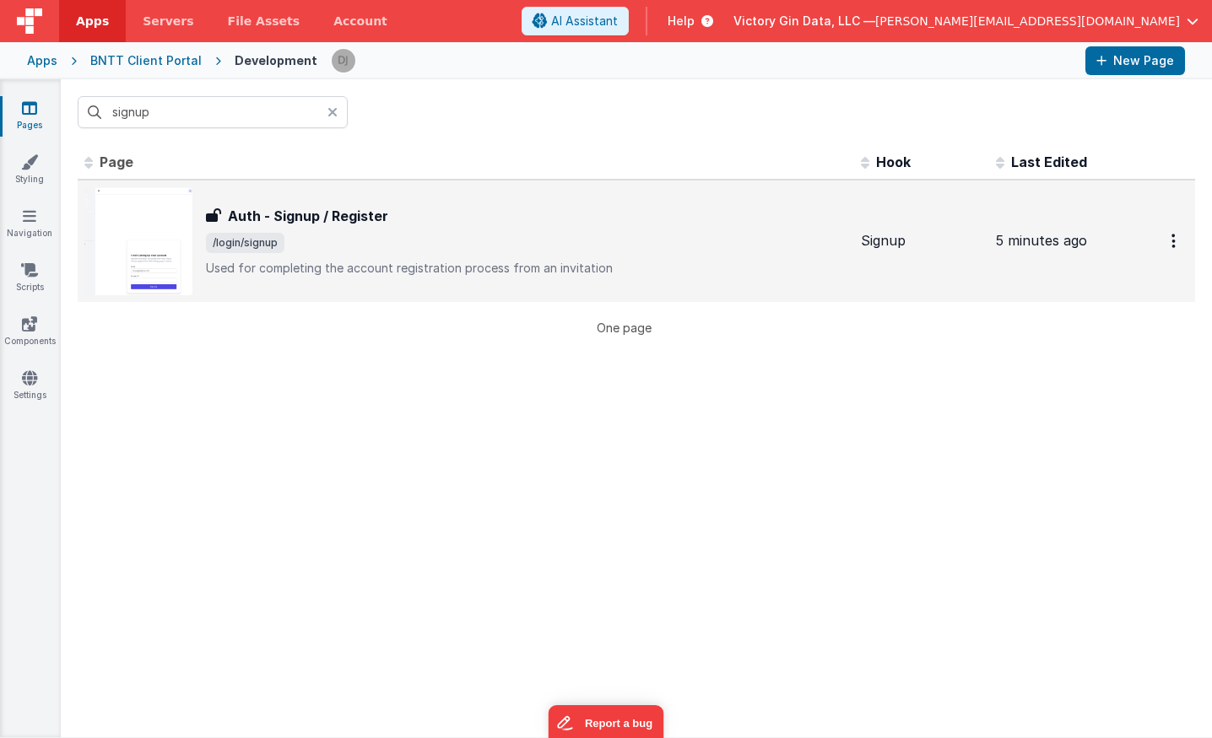
click at [250, 226] on div "Auth - Signup / Register Auth - Signup / Register /login/signup Used for comple…" at bounding box center [526, 241] width 641 height 71
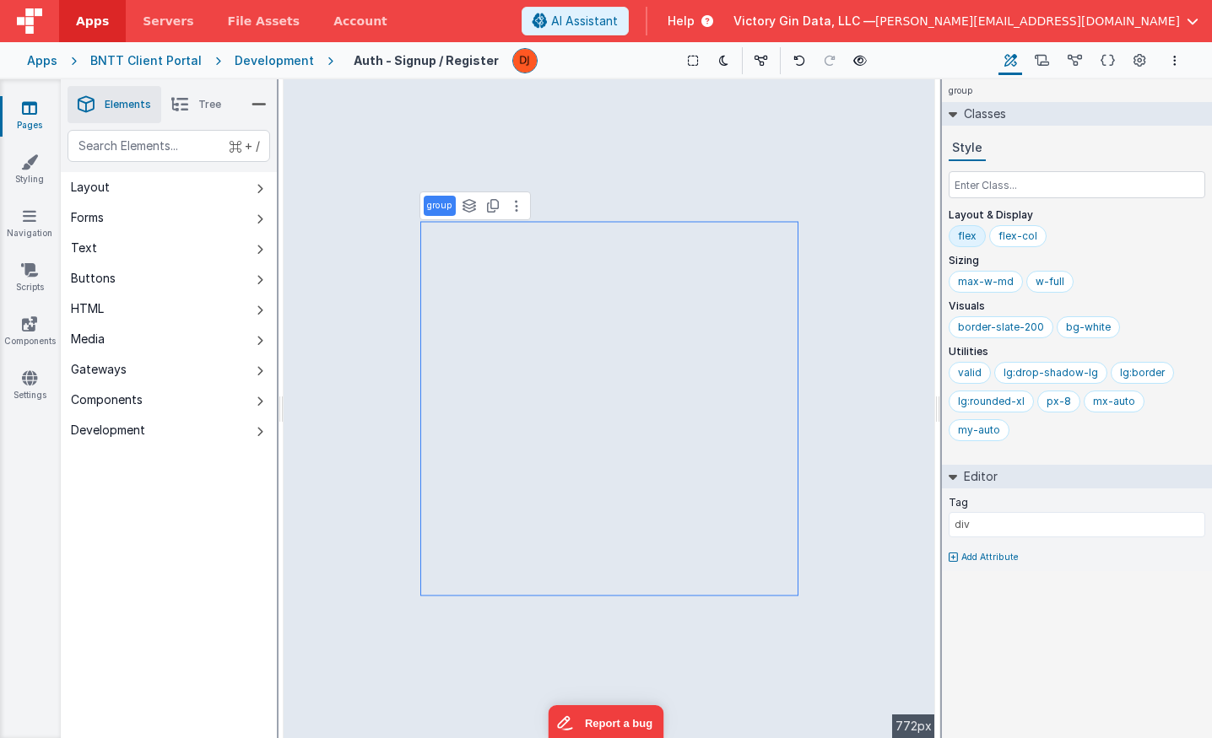
select select "email"
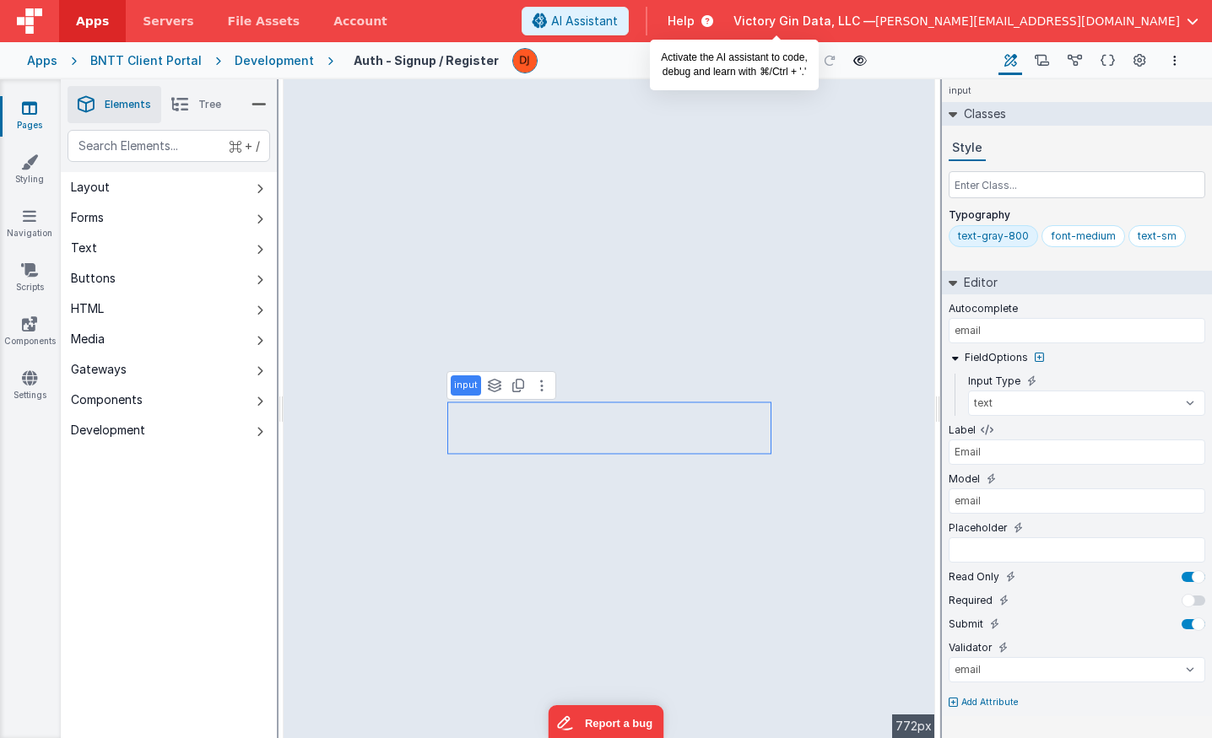
click at [618, 19] on span "AI Assistant" at bounding box center [584, 21] width 67 height 17
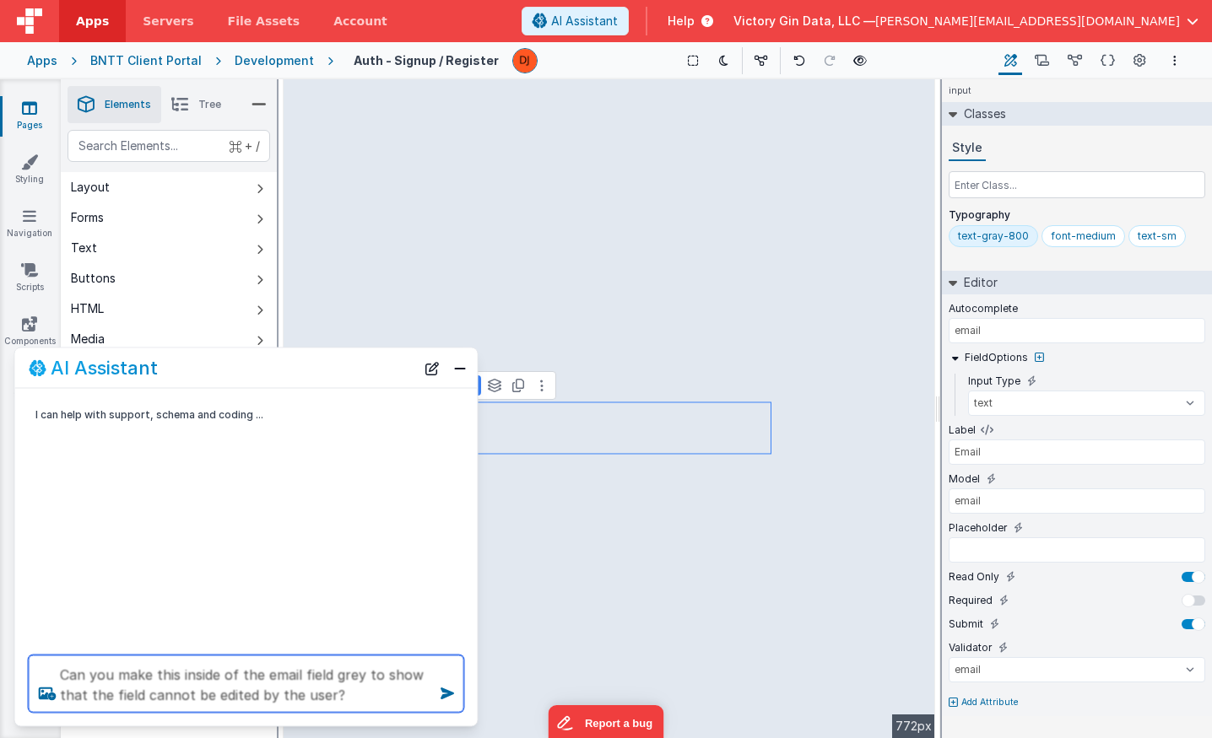
type textarea "Can you make this inside of the email field grey to show that the field cannot …"
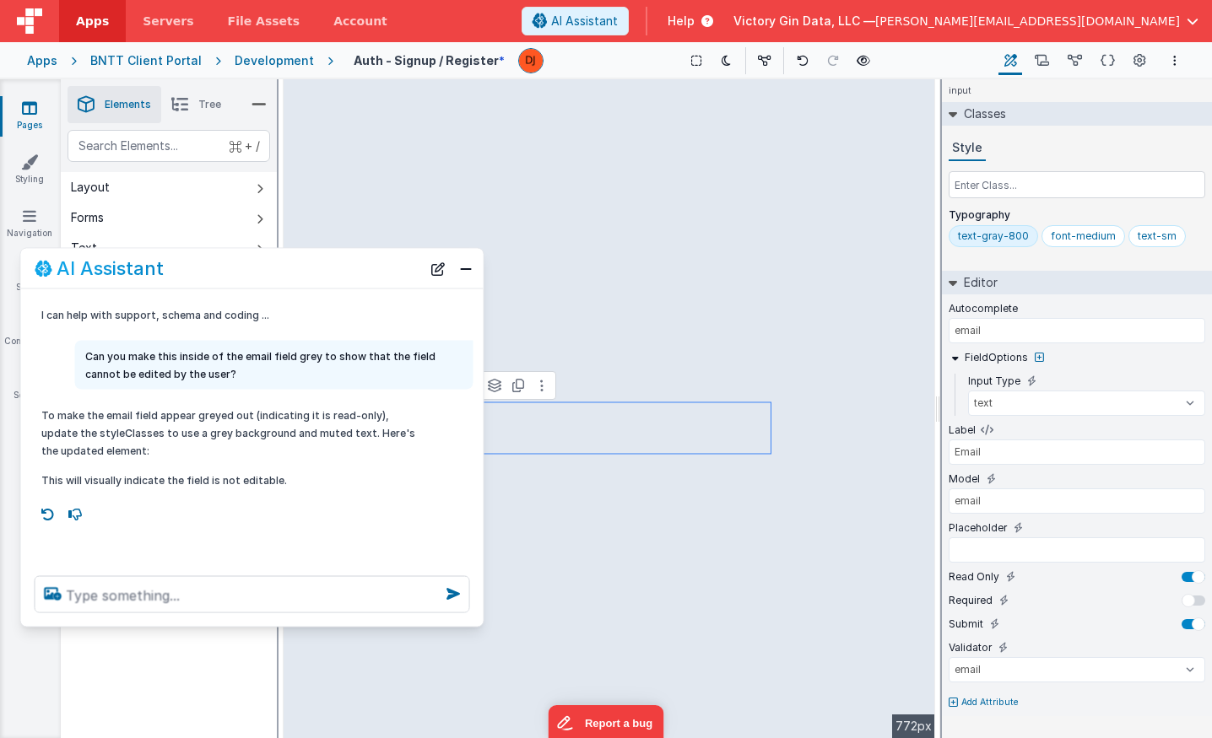
drag, startPoint x: 267, startPoint y: 373, endPoint x: 273, endPoint y: 273, distance: 99.8
click at [273, 273] on div "AI Assistant" at bounding box center [228, 268] width 386 height 20
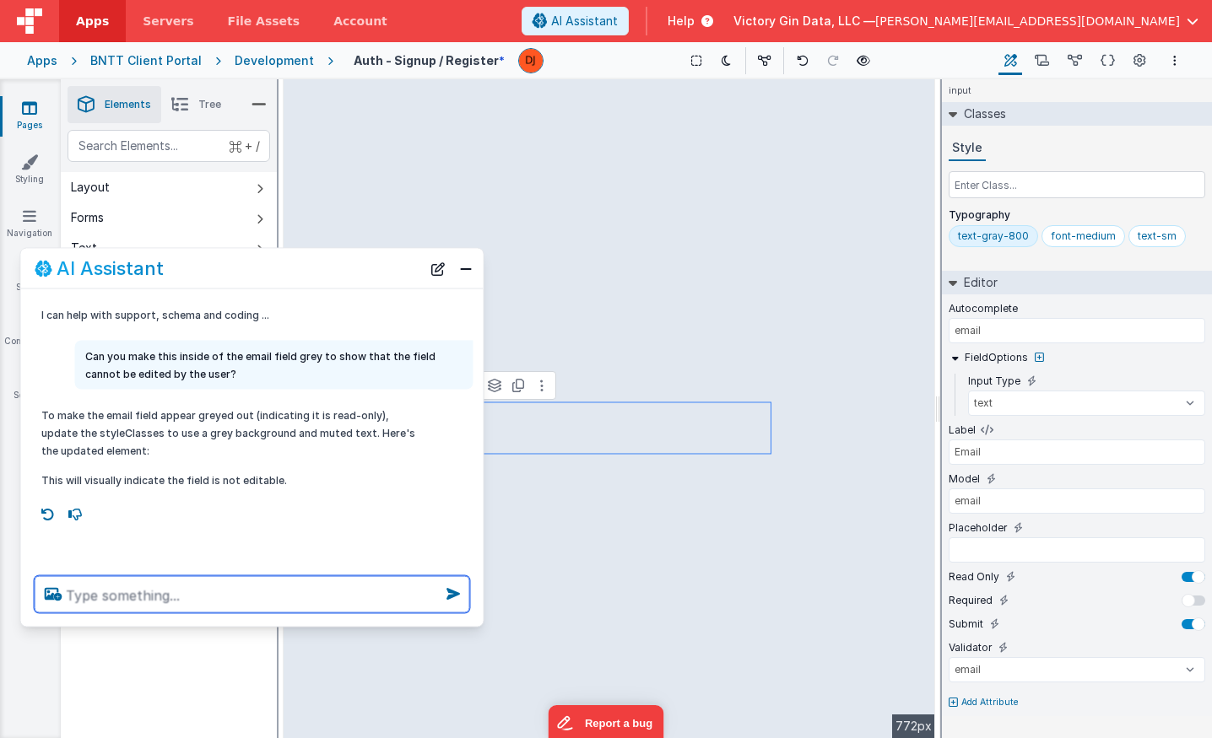
click at [293, 582] on textarea at bounding box center [252, 594] width 435 height 37
type textarea "that's not right. the inside of the field is still white"
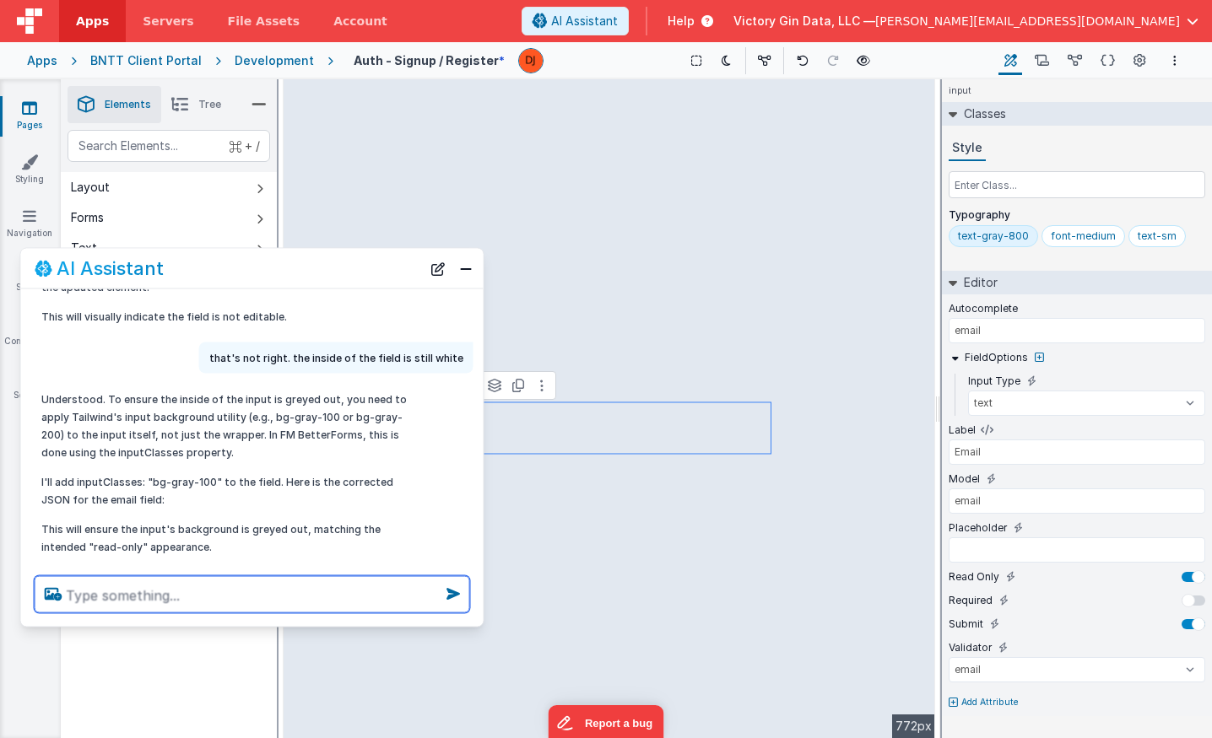
scroll to position [196, 0]
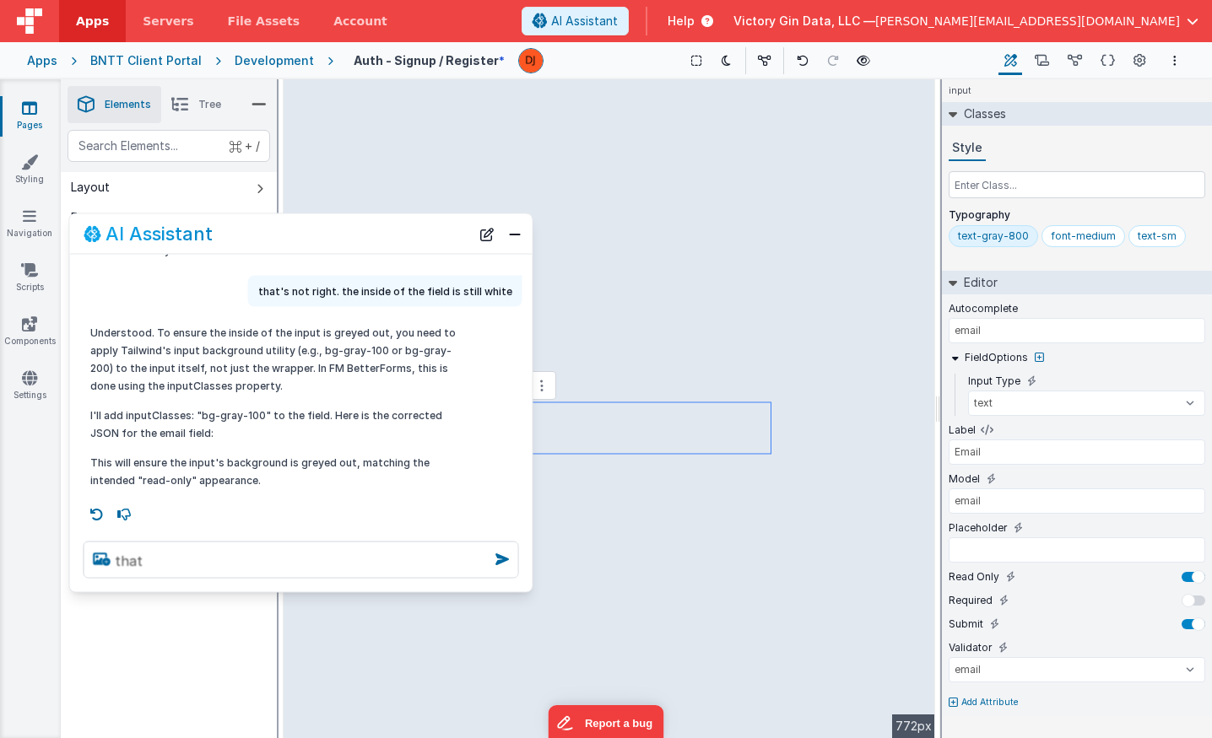
drag, startPoint x: 341, startPoint y: 257, endPoint x: 392, endPoint y: 221, distance: 62.5
click at [392, 221] on div "AI Assistant" at bounding box center [301, 234] width 462 height 40
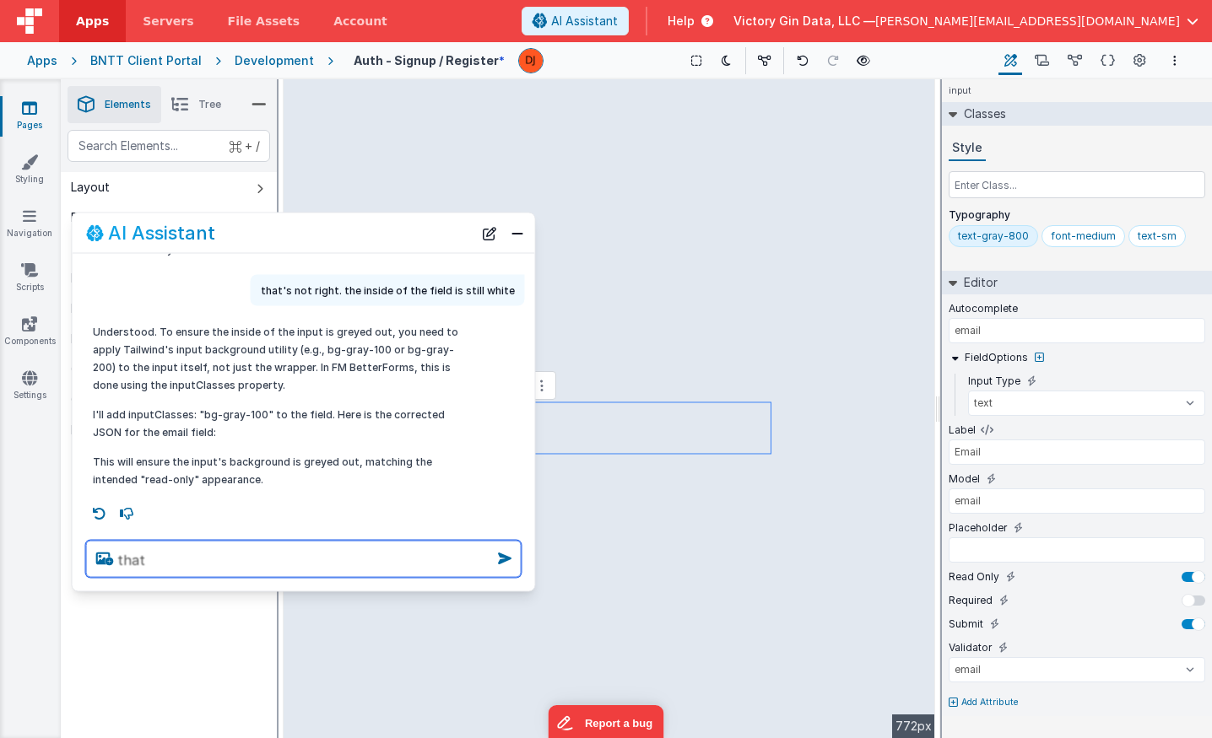
click at [306, 556] on textarea "that" at bounding box center [303, 559] width 435 height 37
type textarea "that didn't work. the inside of the field is still white"
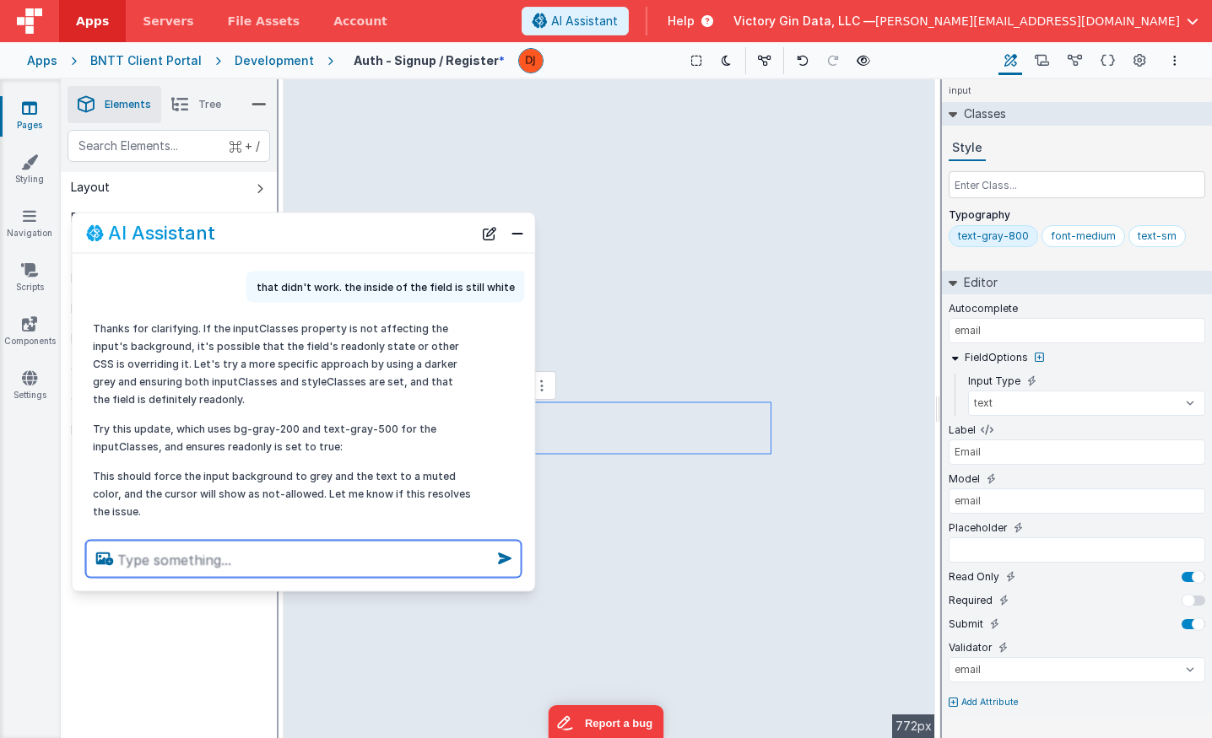
scroll to position [462, 0]
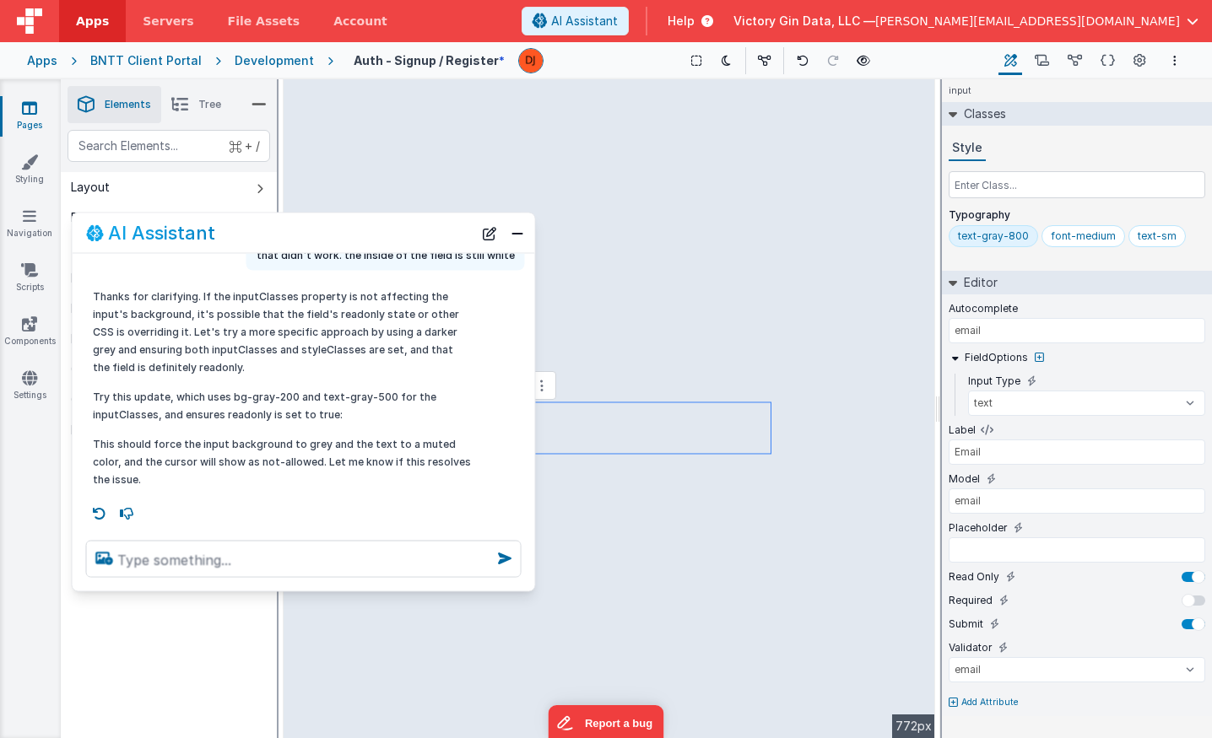
click at [332, 457] on p "This should force the input background to grey and the text to a muted color, a…" at bounding box center [282, 461] width 378 height 53
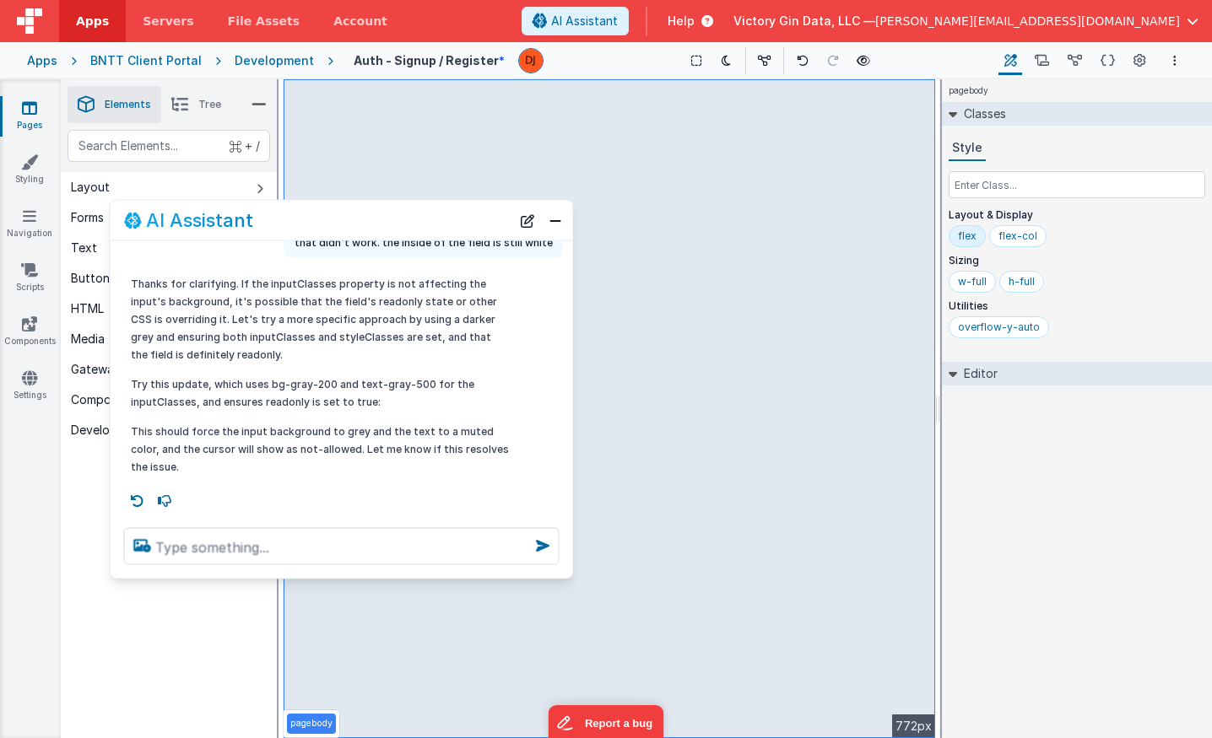
drag, startPoint x: 408, startPoint y: 214, endPoint x: 446, endPoint y: 209, distance: 38.3
click at [446, 210] on div "AI Assistant" at bounding box center [317, 220] width 386 height 20
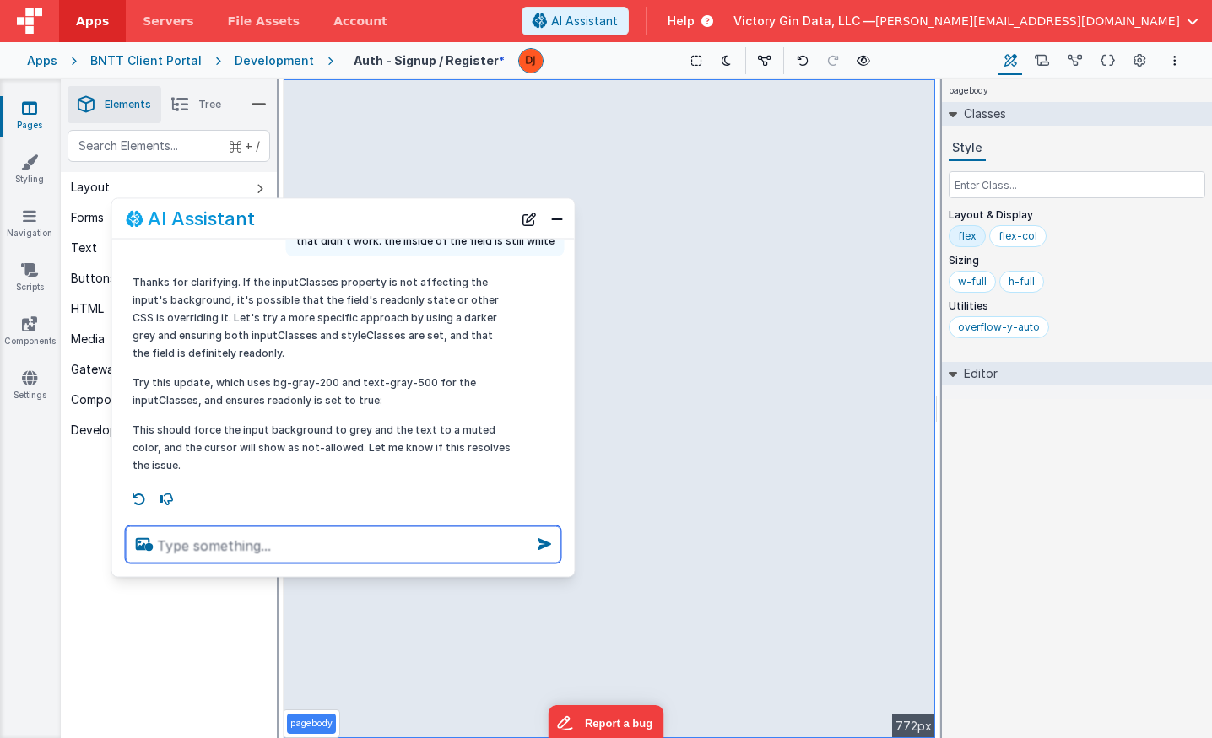
click at [277, 549] on textarea at bounding box center [343, 545] width 435 height 37
type textarea "that didn't work"
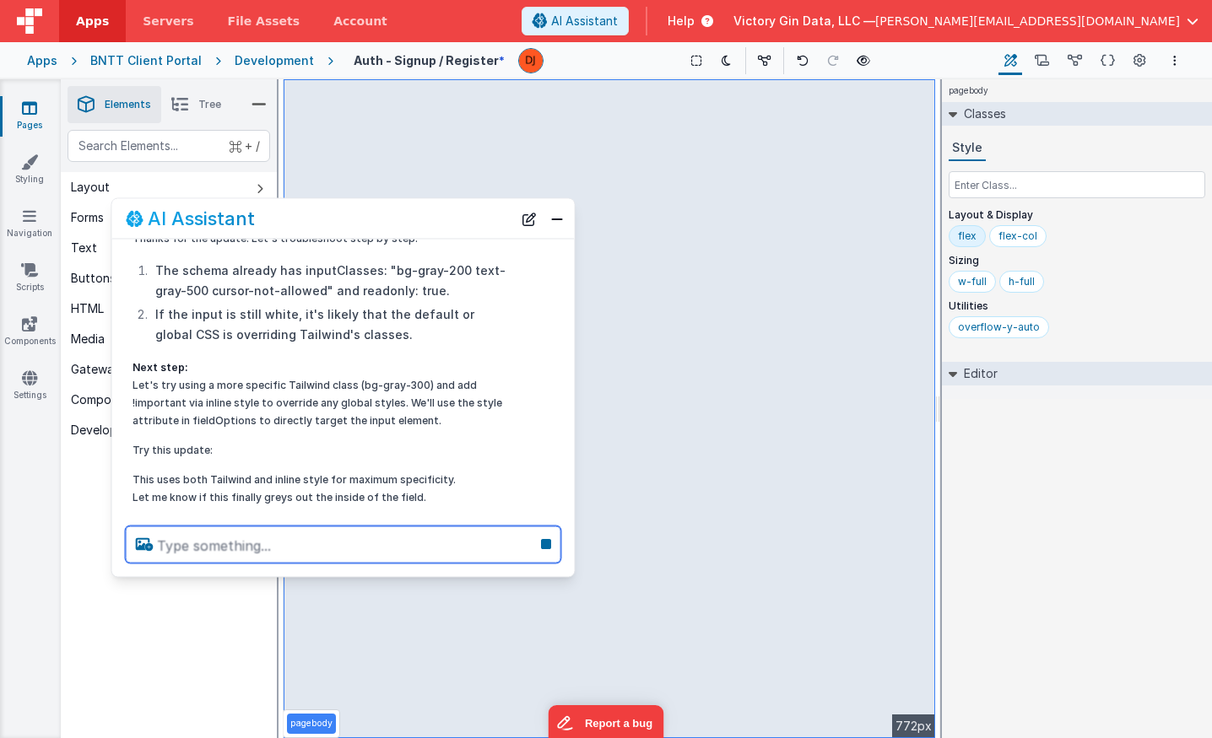
scroll to position [803, 0]
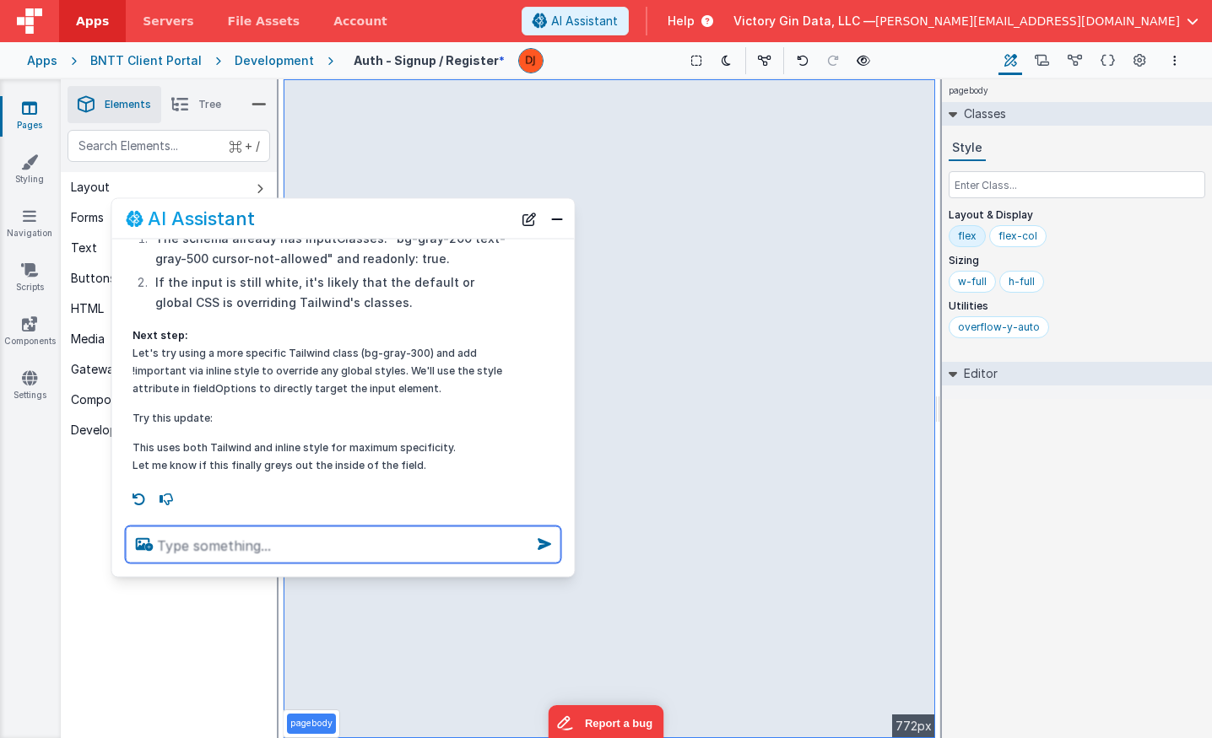
click at [315, 553] on textarea at bounding box center [343, 545] width 435 height 37
type textarea "that didn't work"
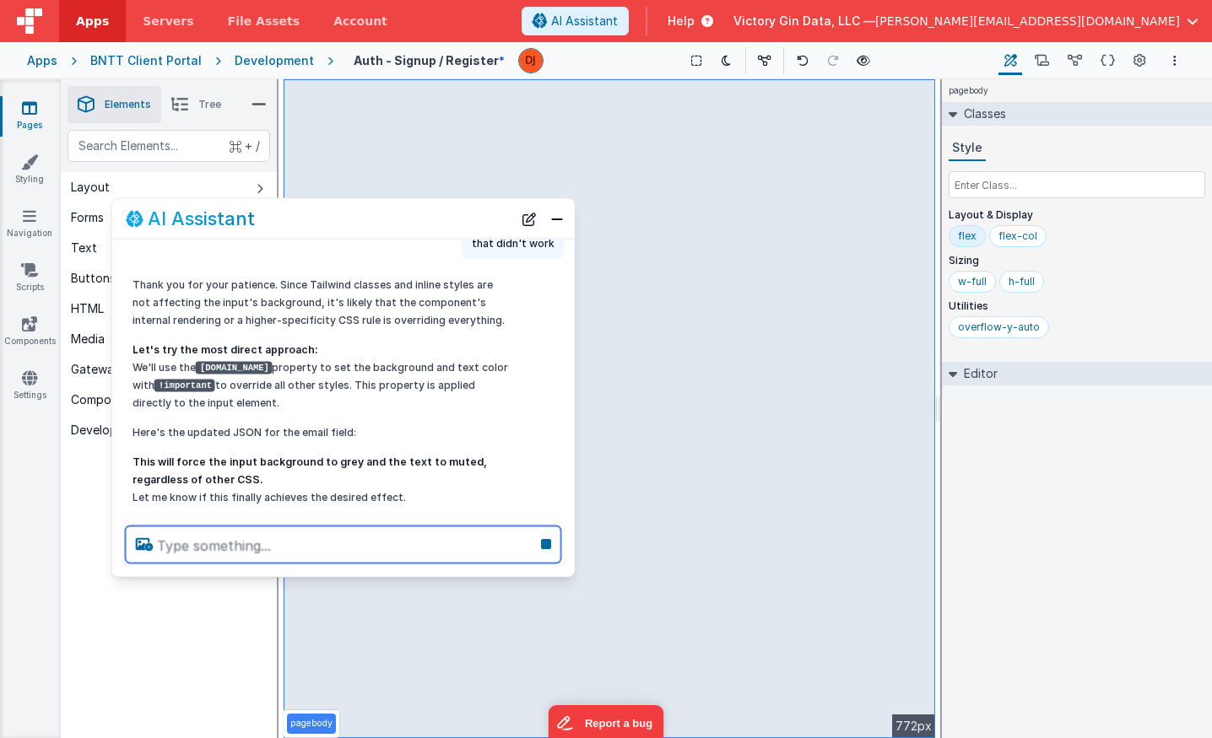
scroll to position [1099, 0]
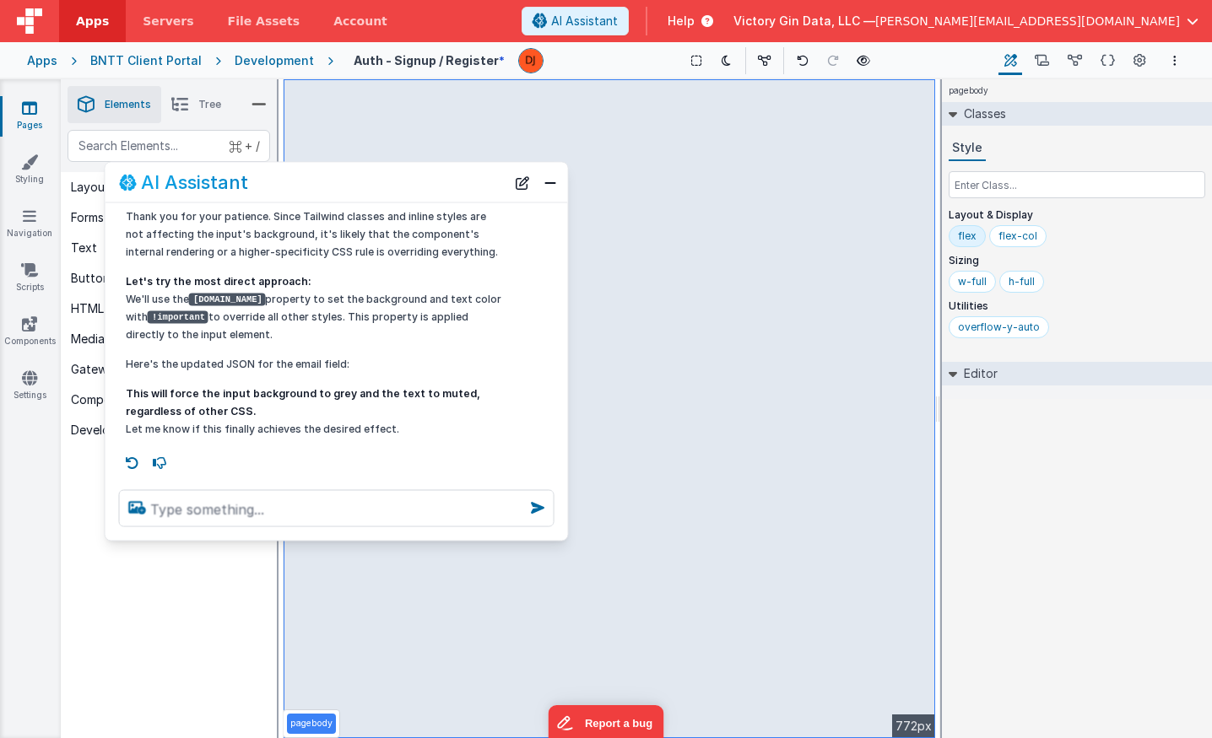
drag, startPoint x: 263, startPoint y: 214, endPoint x: 253, endPoint y: 176, distance: 40.1
click at [253, 176] on div "AI Assistant" at bounding box center [312, 182] width 386 height 20
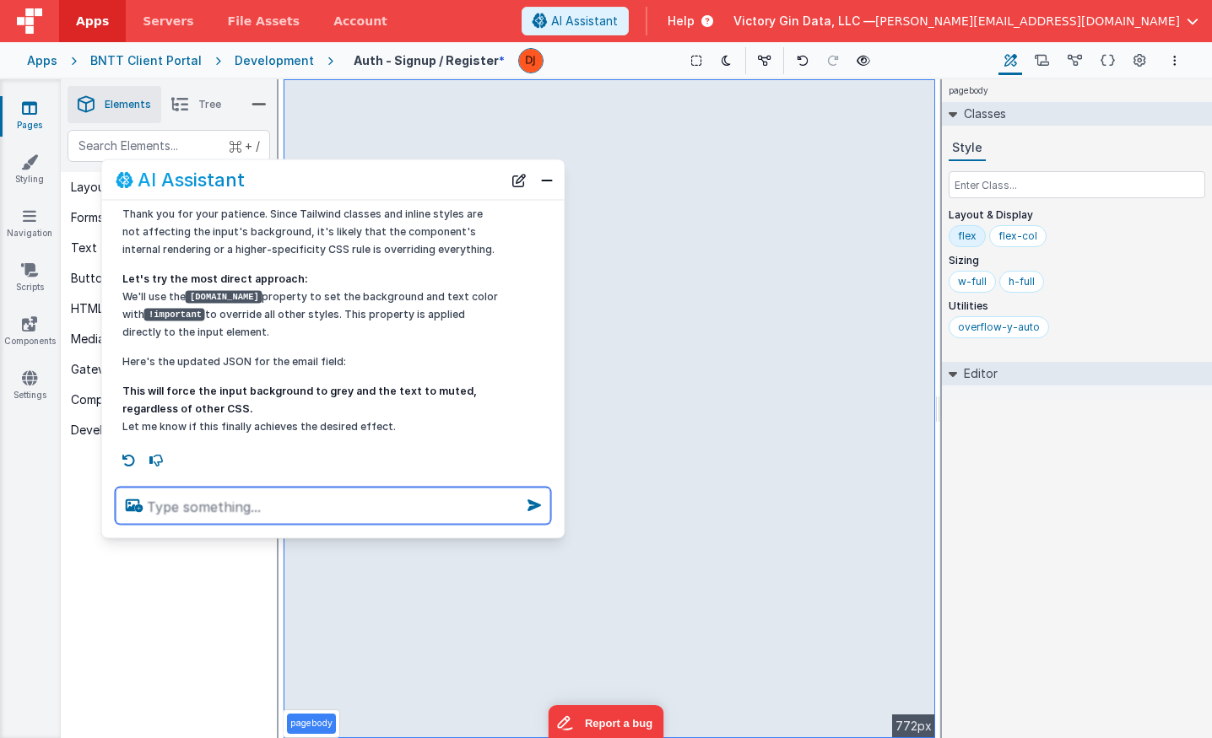
click at [245, 509] on textarea at bounding box center [333, 506] width 435 height 37
type textarea "r"
type textarea "that didn't work"
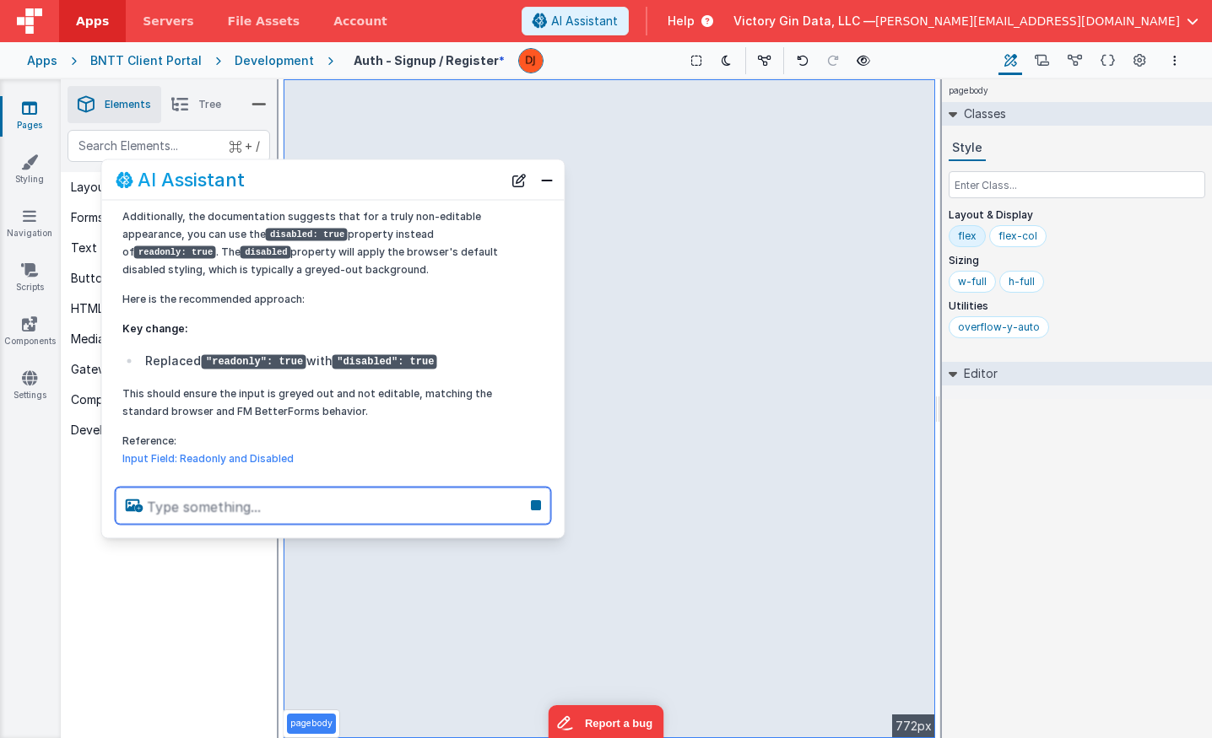
scroll to position [1607, 0]
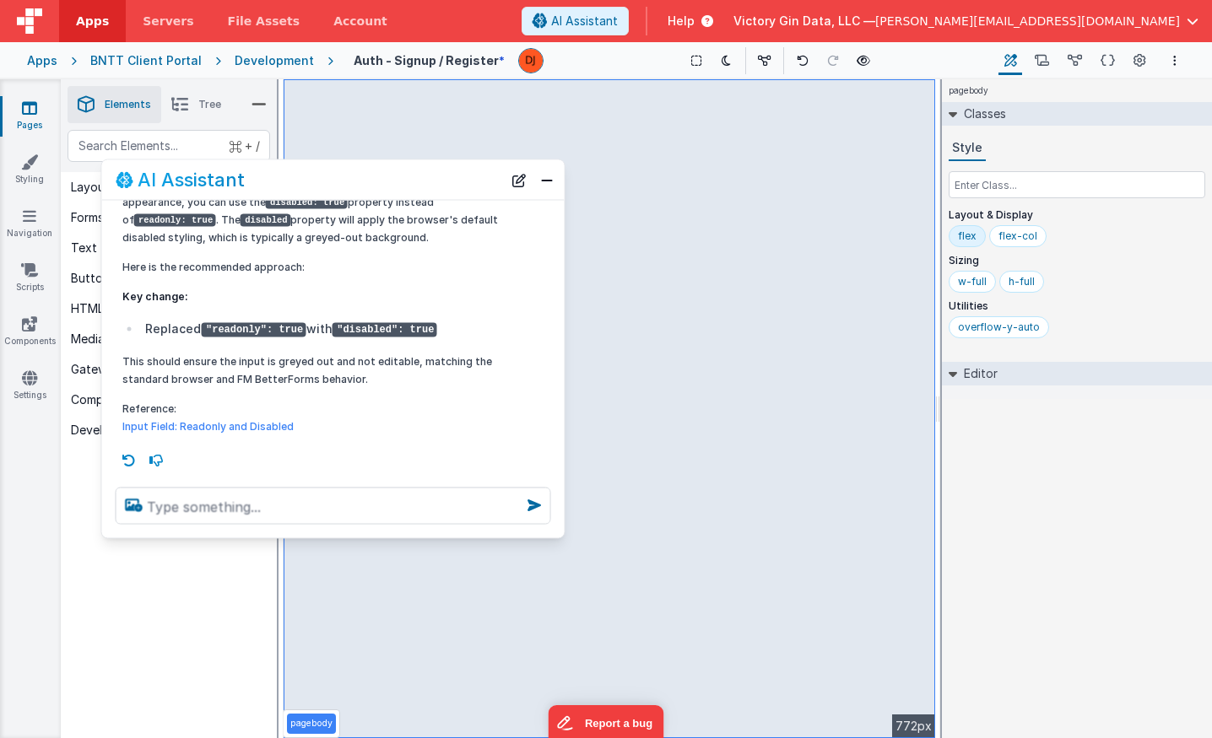
select select "email"
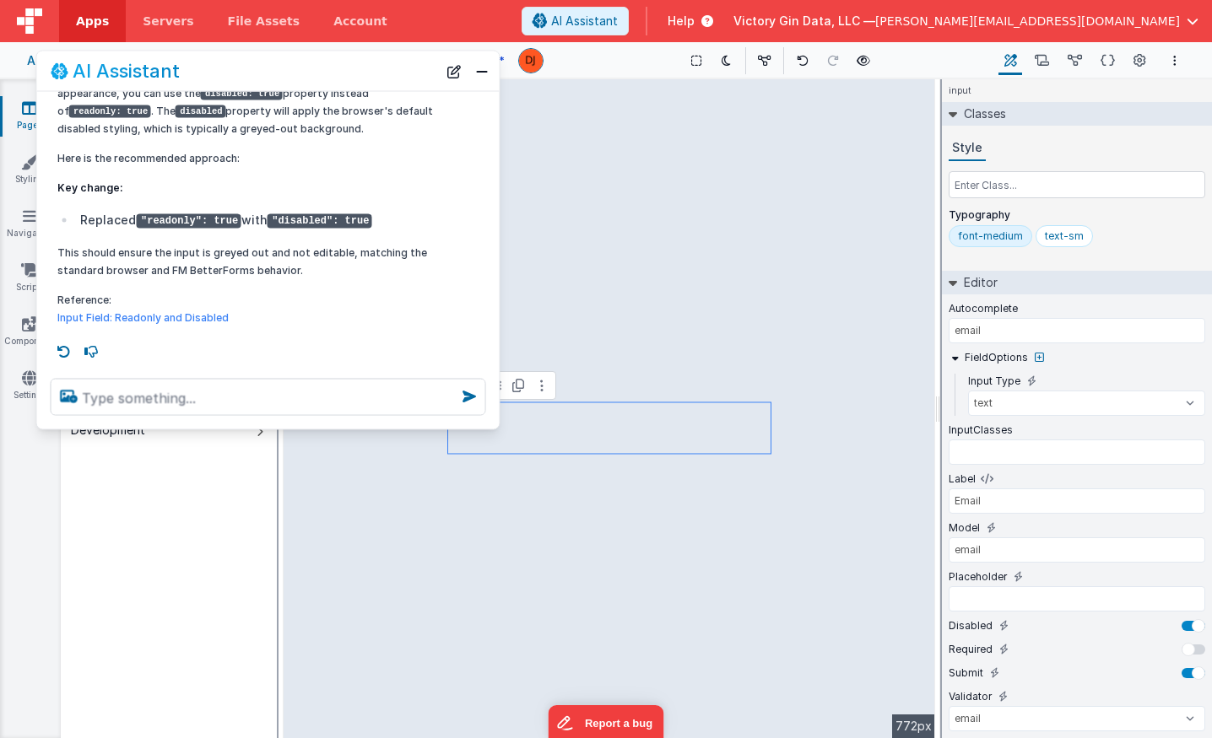
drag, startPoint x: 415, startPoint y: 176, endPoint x: 348, endPoint y: 67, distance: 128.8
click at [348, 67] on div "AI Assistant" at bounding box center [244, 71] width 386 height 20
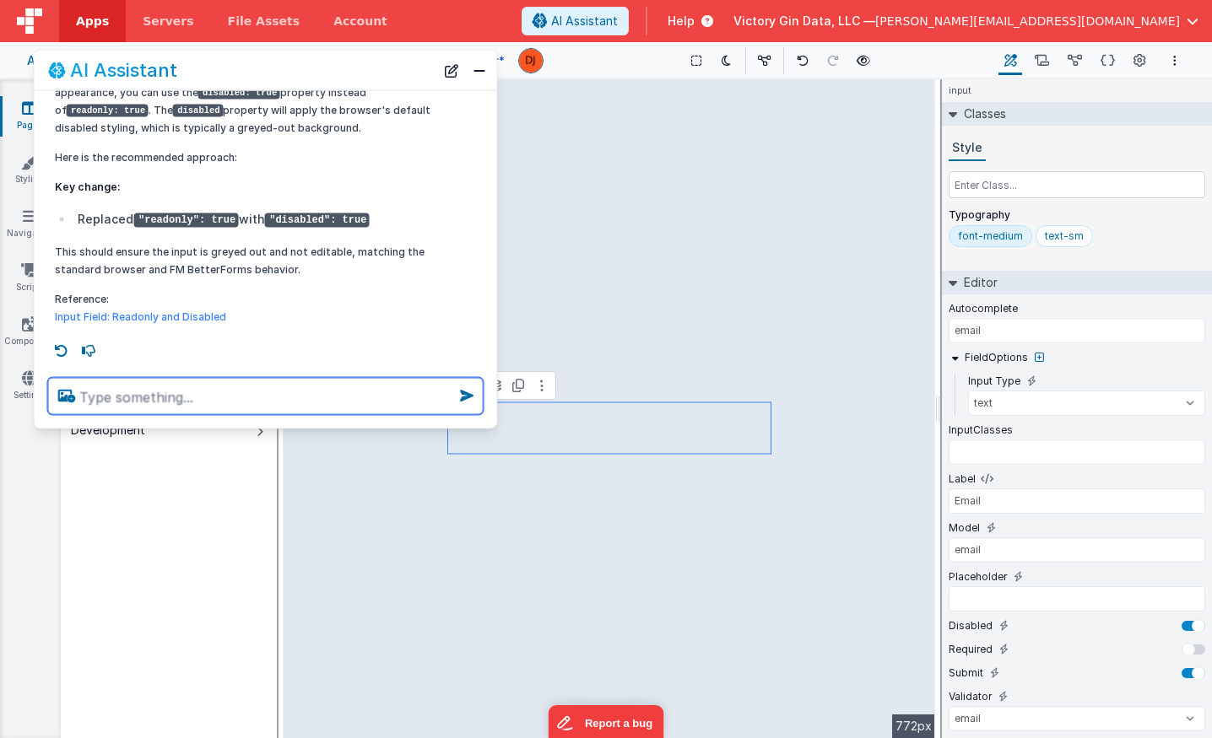
click at [273, 401] on textarea at bounding box center [265, 396] width 435 height 37
type textarea "that didn't work"
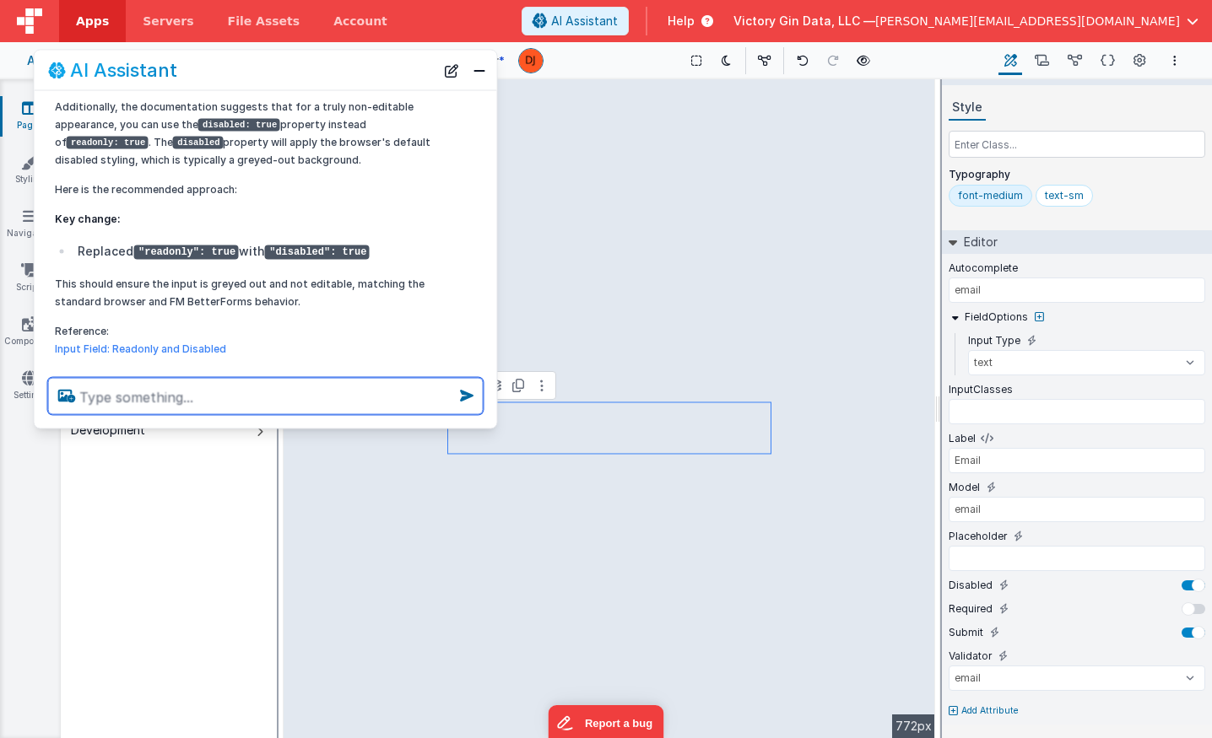
scroll to position [41, 0]
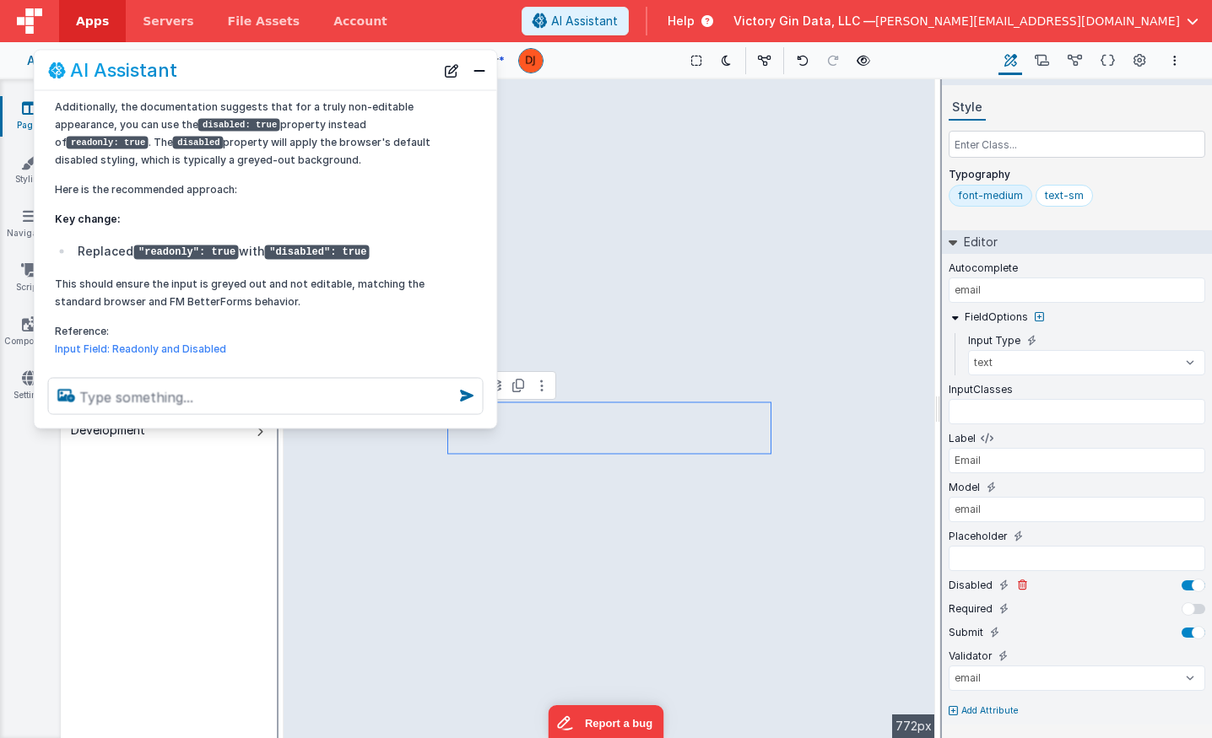
click at [968, 588] on label "Disabled" at bounding box center [971, 586] width 44 height 14
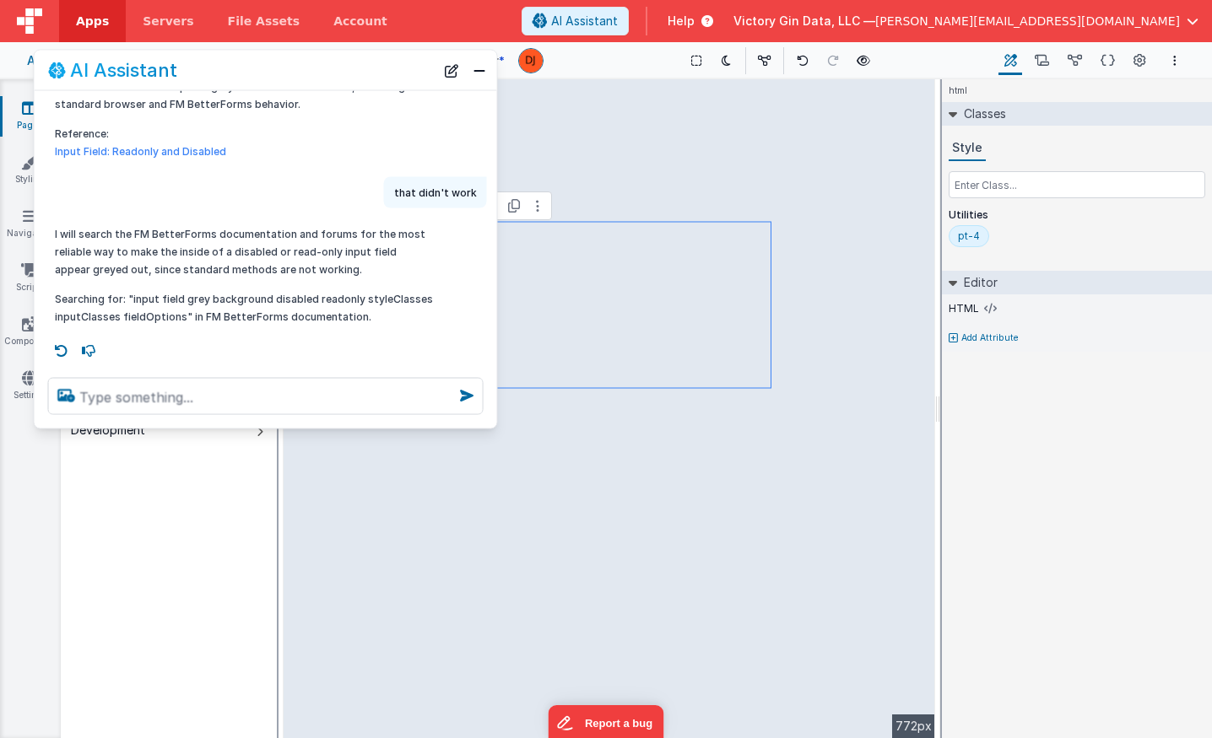
scroll to position [1772, 0]
click at [480, 73] on button "Close" at bounding box center [479, 70] width 22 height 24
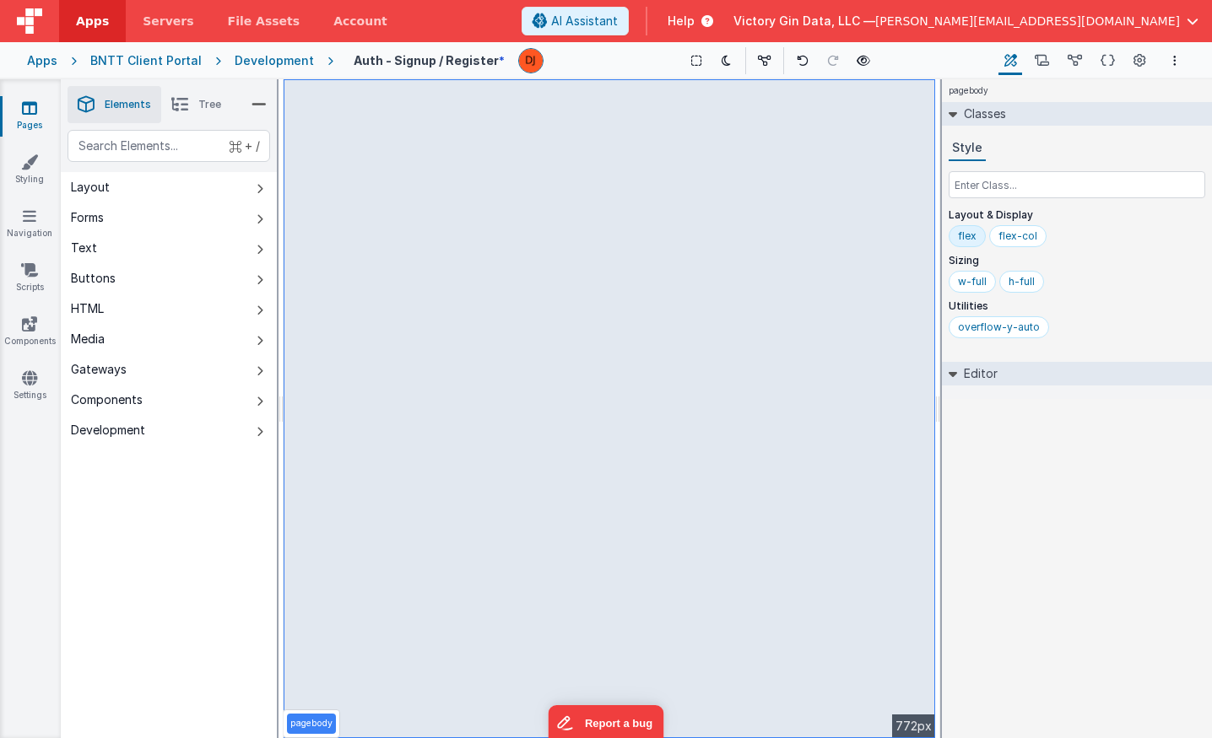
click at [50, 109] on link "Pages" at bounding box center [29, 117] width 61 height 34
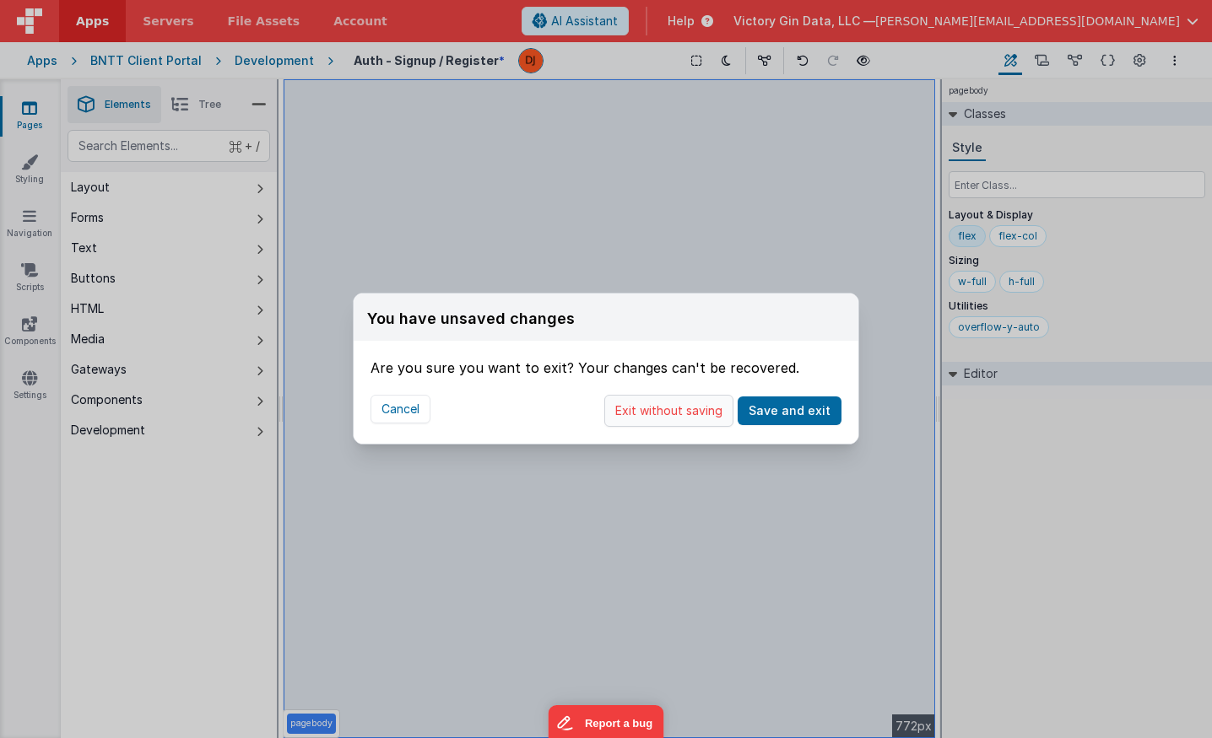
click at [632, 406] on button "Exit without saving" at bounding box center [668, 411] width 129 height 32
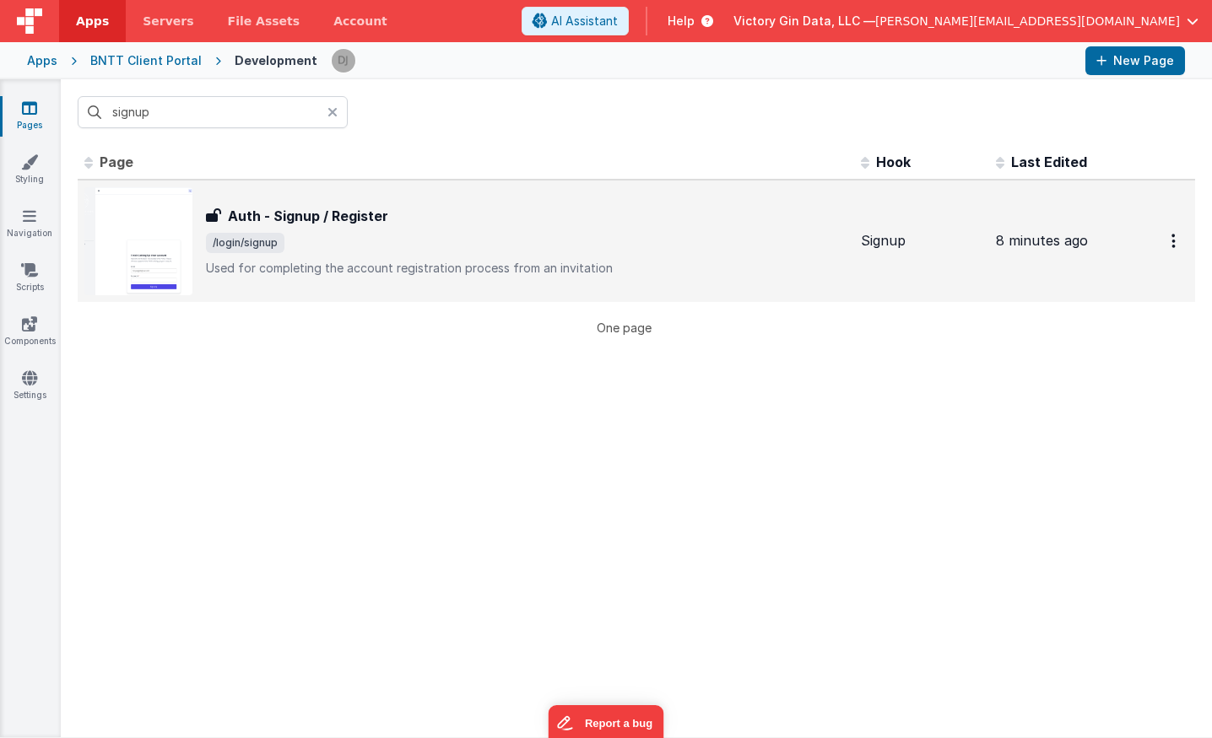
click at [410, 225] on div "Auth - Signup / Register Auth - Signup / Register /login/signup Used for comple…" at bounding box center [526, 241] width 641 height 71
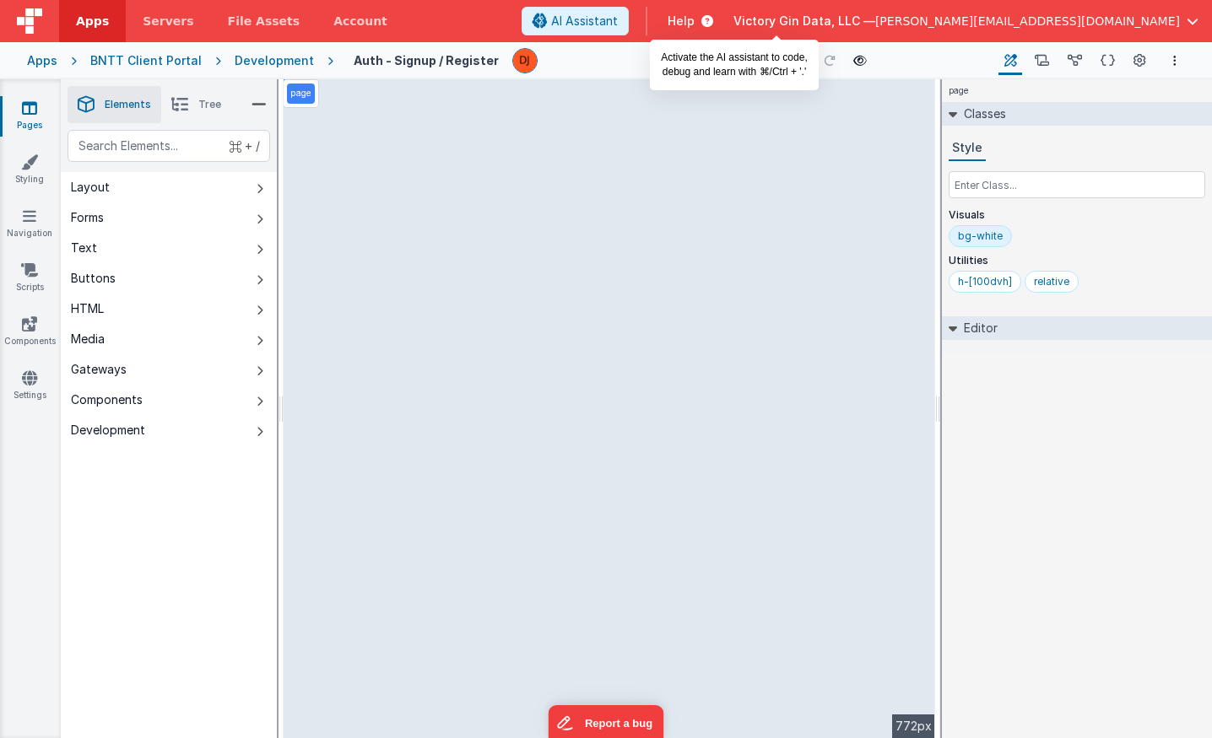
click at [618, 24] on span "AI Assistant" at bounding box center [584, 21] width 67 height 17
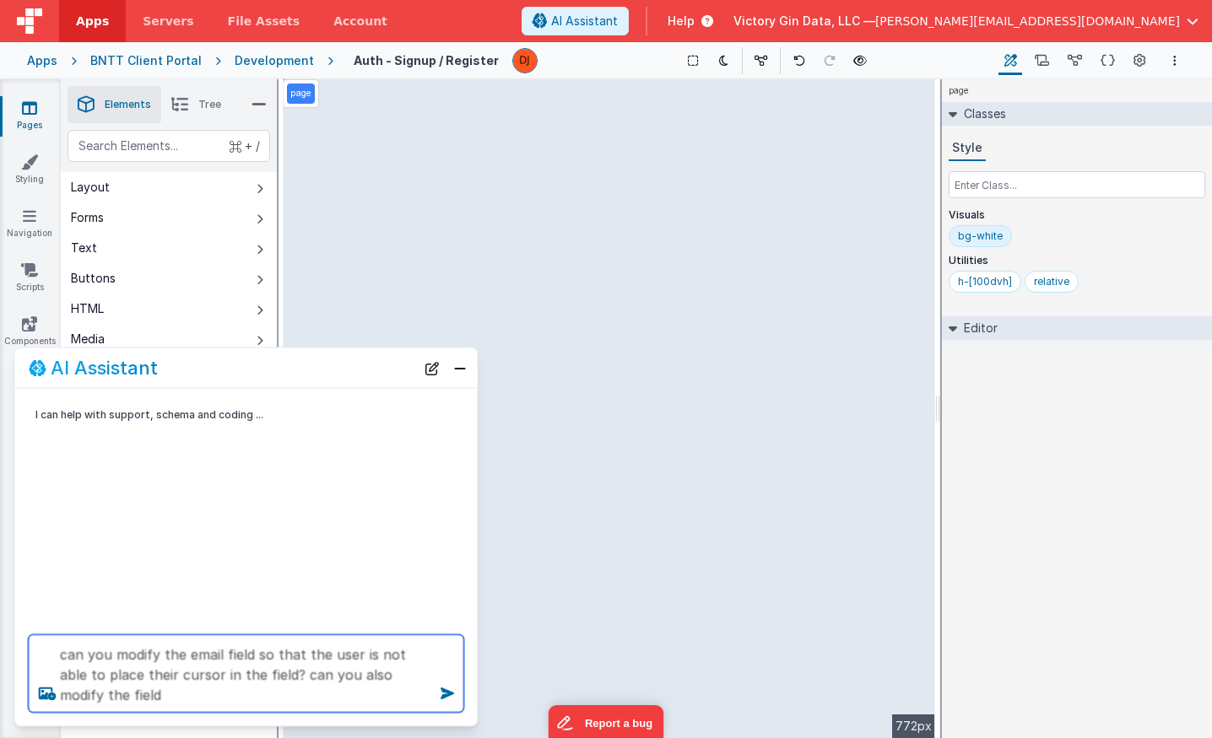
click at [275, 673] on textarea "can you modify the email field so that the user is not able to place their curs…" at bounding box center [246, 674] width 435 height 78
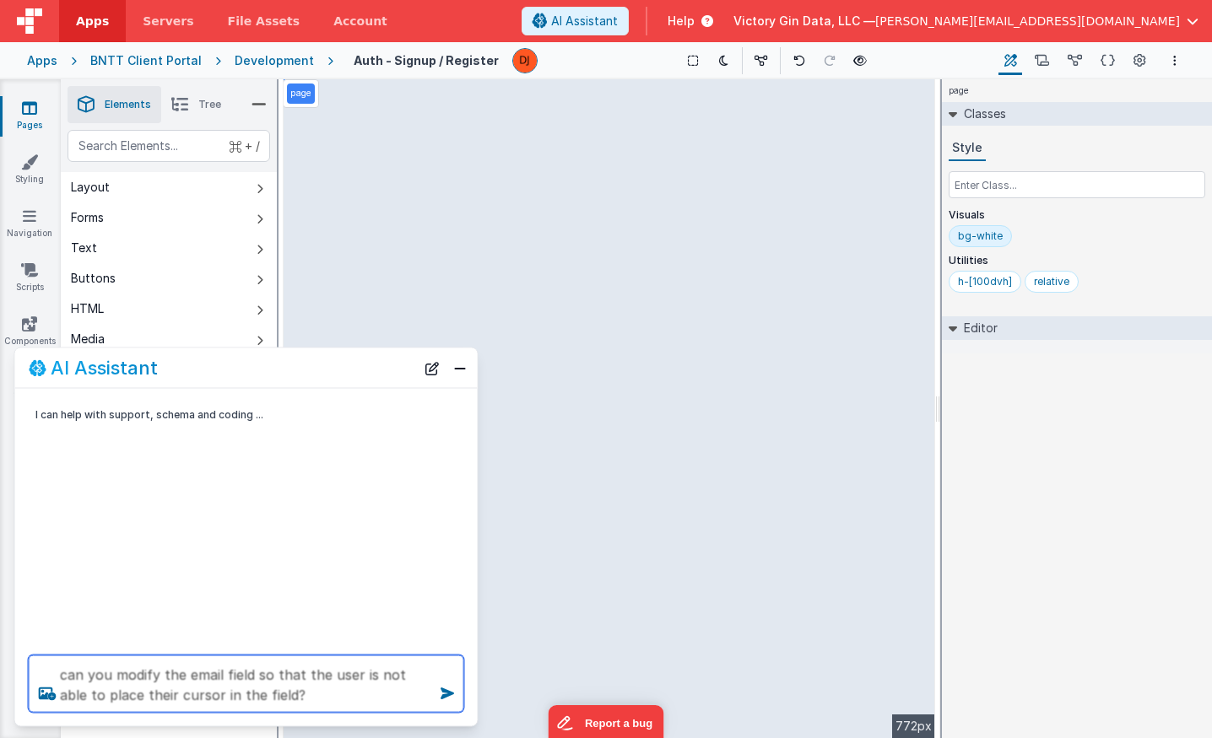
type textarea "can you modify the email field so that the user is not able to place their curs…"
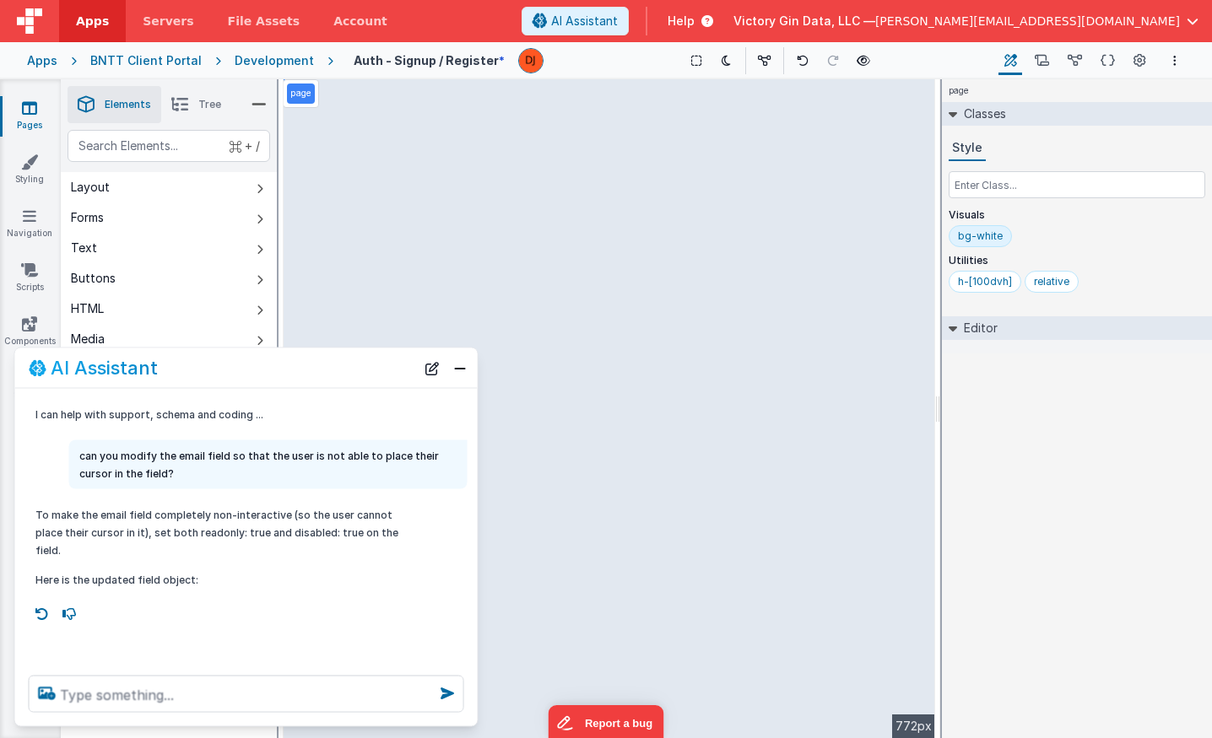
select select "email"
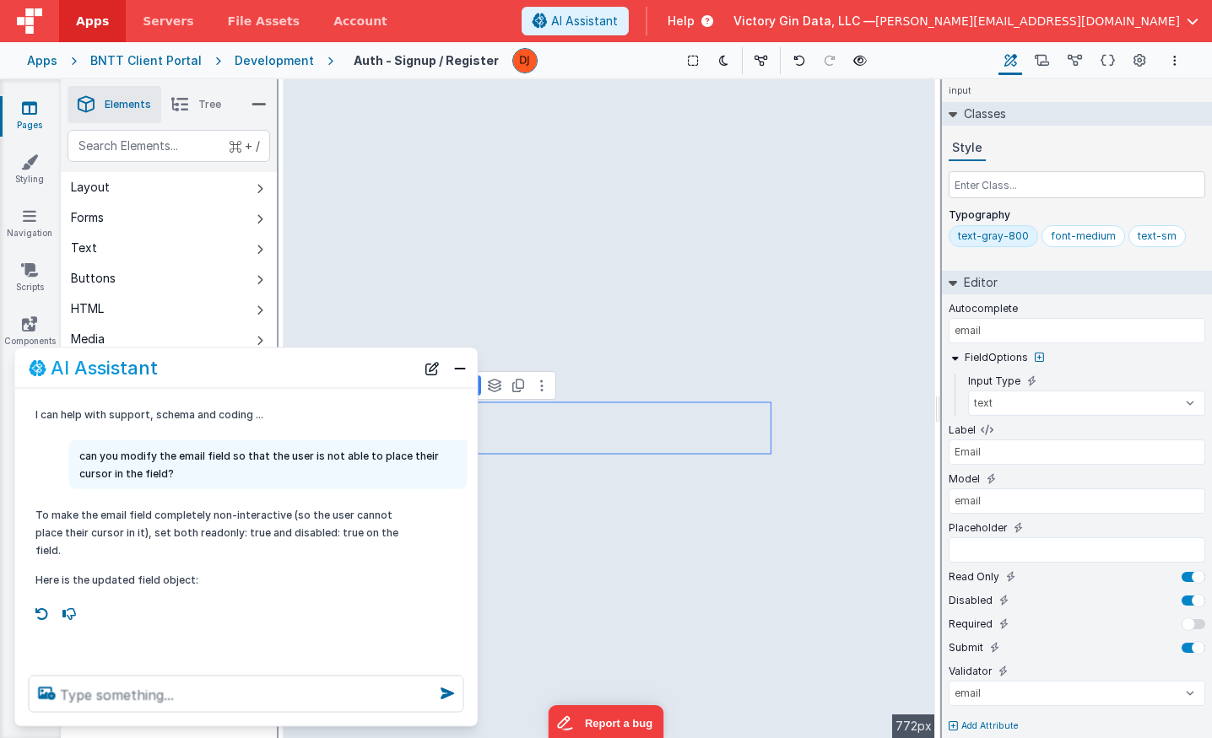
click at [695, 14] on span "Help" at bounding box center [681, 21] width 27 height 17
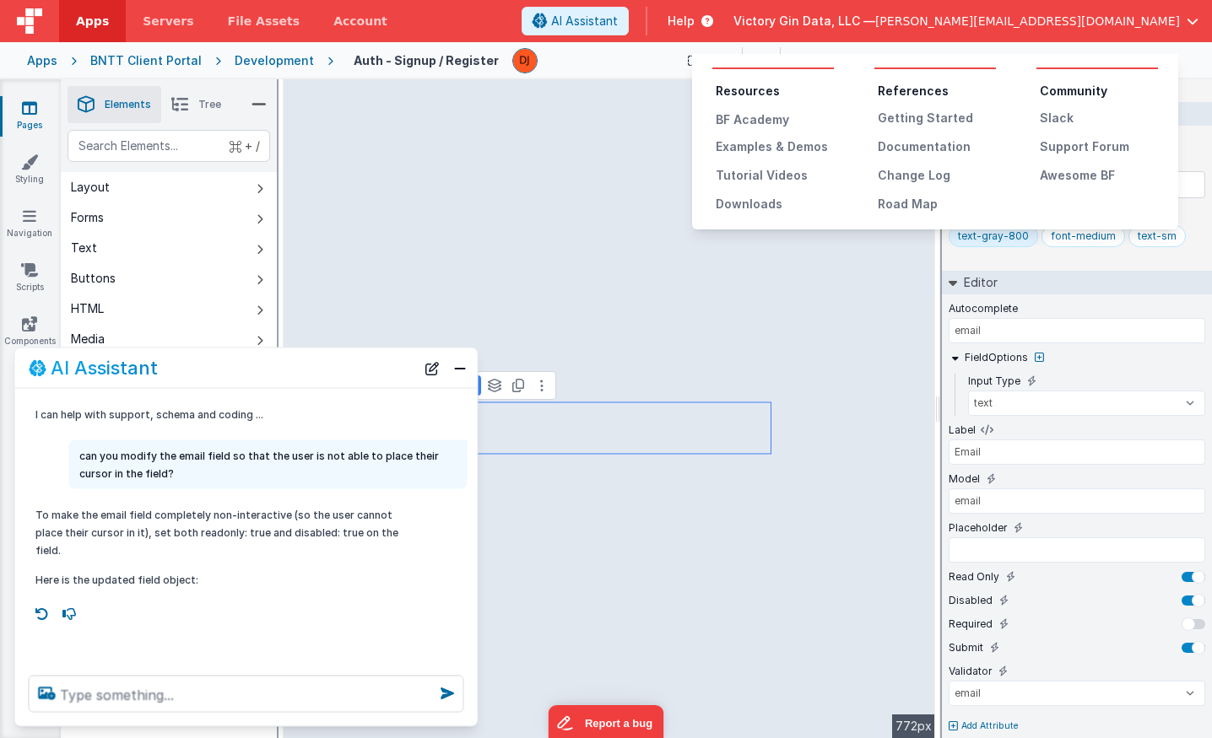
click at [505, 312] on button at bounding box center [606, 369] width 1212 height 738
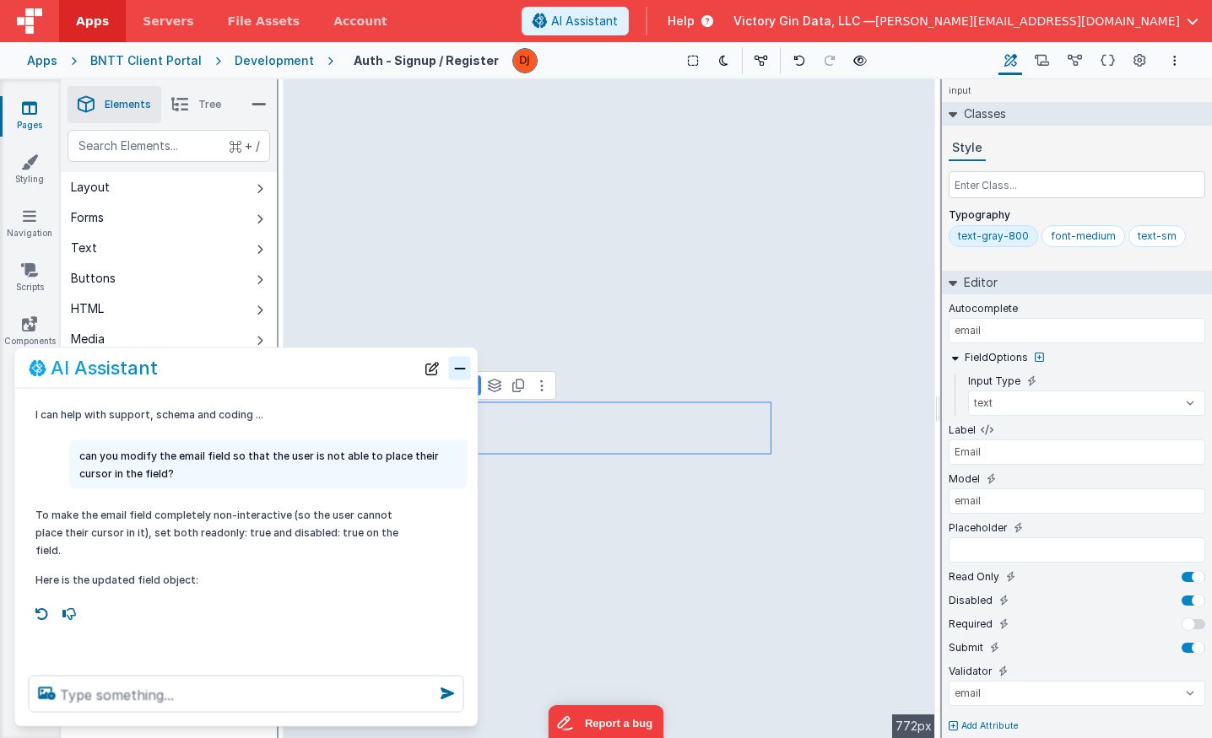
click at [451, 369] on button "Close" at bounding box center [460, 368] width 22 height 24
